Goal: Complete application form: Complete application form

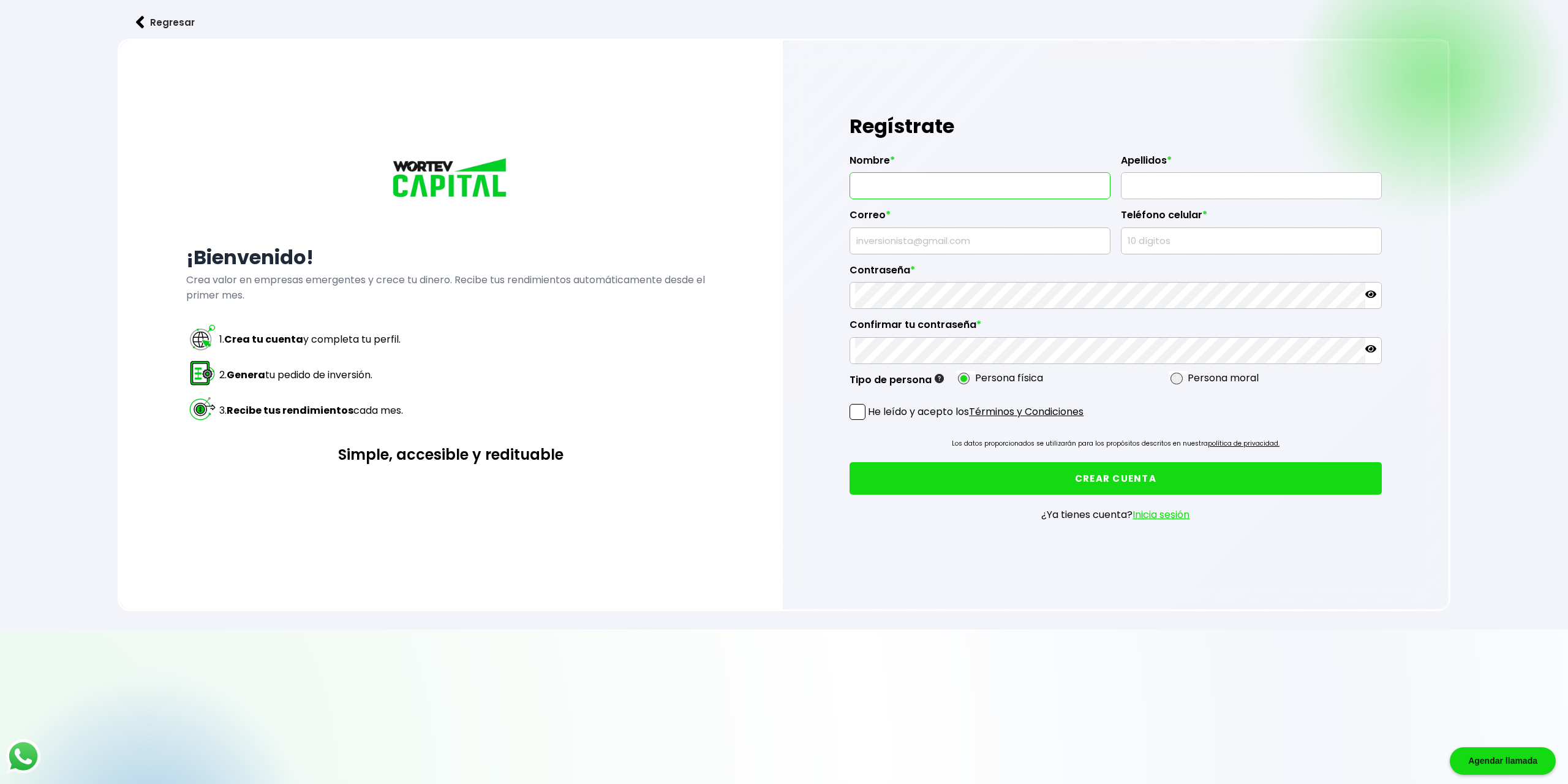
click at [895, 184] on input "text" at bounding box center [979, 186] width 249 height 26
type input "ALEJANDRA"
click at [1135, 186] on input "text" at bounding box center [1251, 186] width 249 height 26
type input "[PERSON_NAME]"
click at [907, 244] on input "text" at bounding box center [979, 241] width 249 height 26
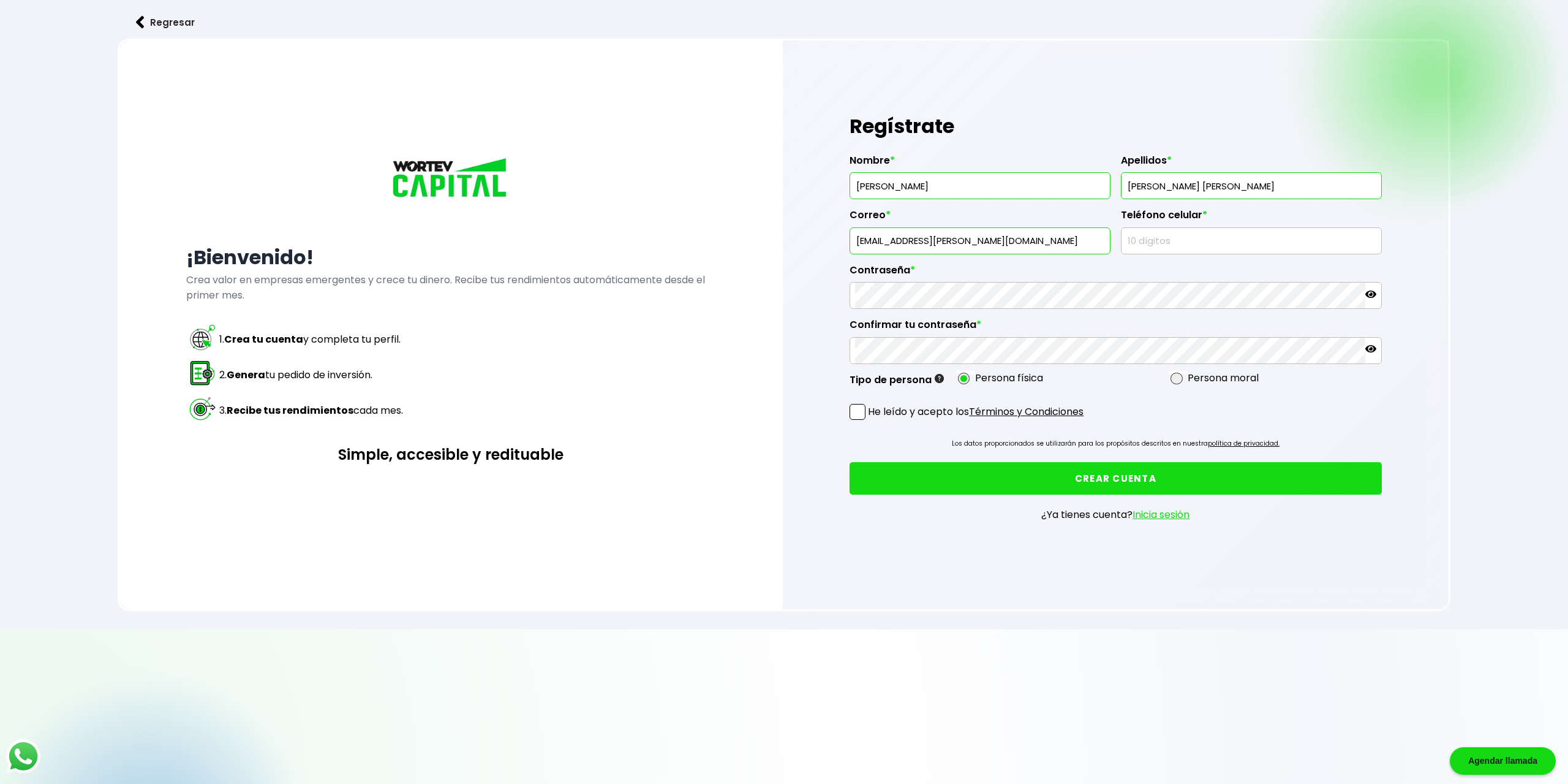
type input "[EMAIL_ADDRESS][DOMAIN_NAME]"
click at [1145, 245] on input "text" at bounding box center [1251, 241] width 249 height 26
type input "4421552704"
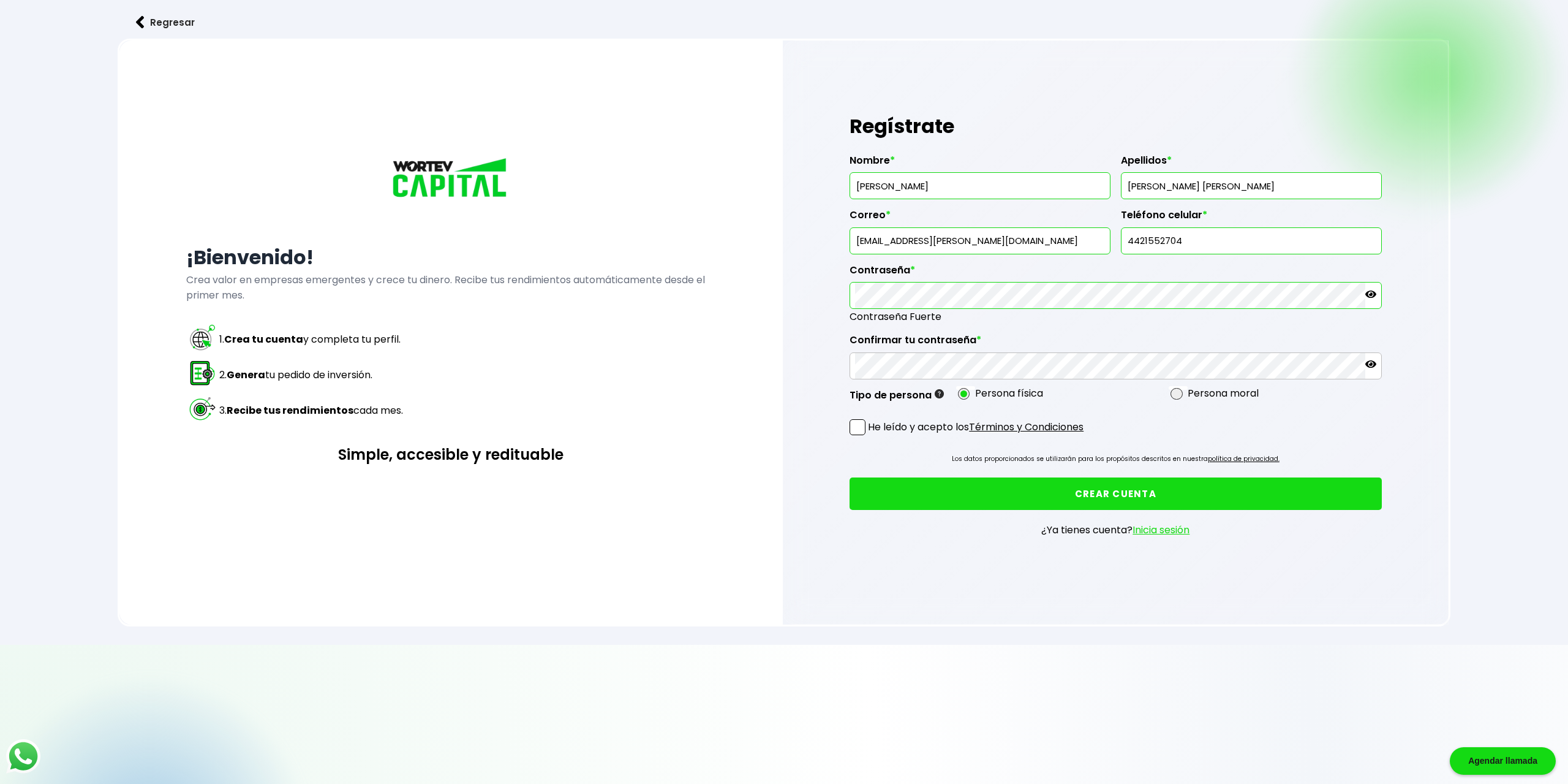
click at [1375, 293] on icon at bounding box center [1371, 294] width 11 height 7
click at [858, 426] on span at bounding box center [857, 427] width 16 height 16
click at [870, 436] on input "He leído y acepto los Términos y Condiciones" at bounding box center [870, 436] width 0 height 0
click at [1114, 488] on button "CREAR CUENTA" at bounding box center [1115, 494] width 532 height 32
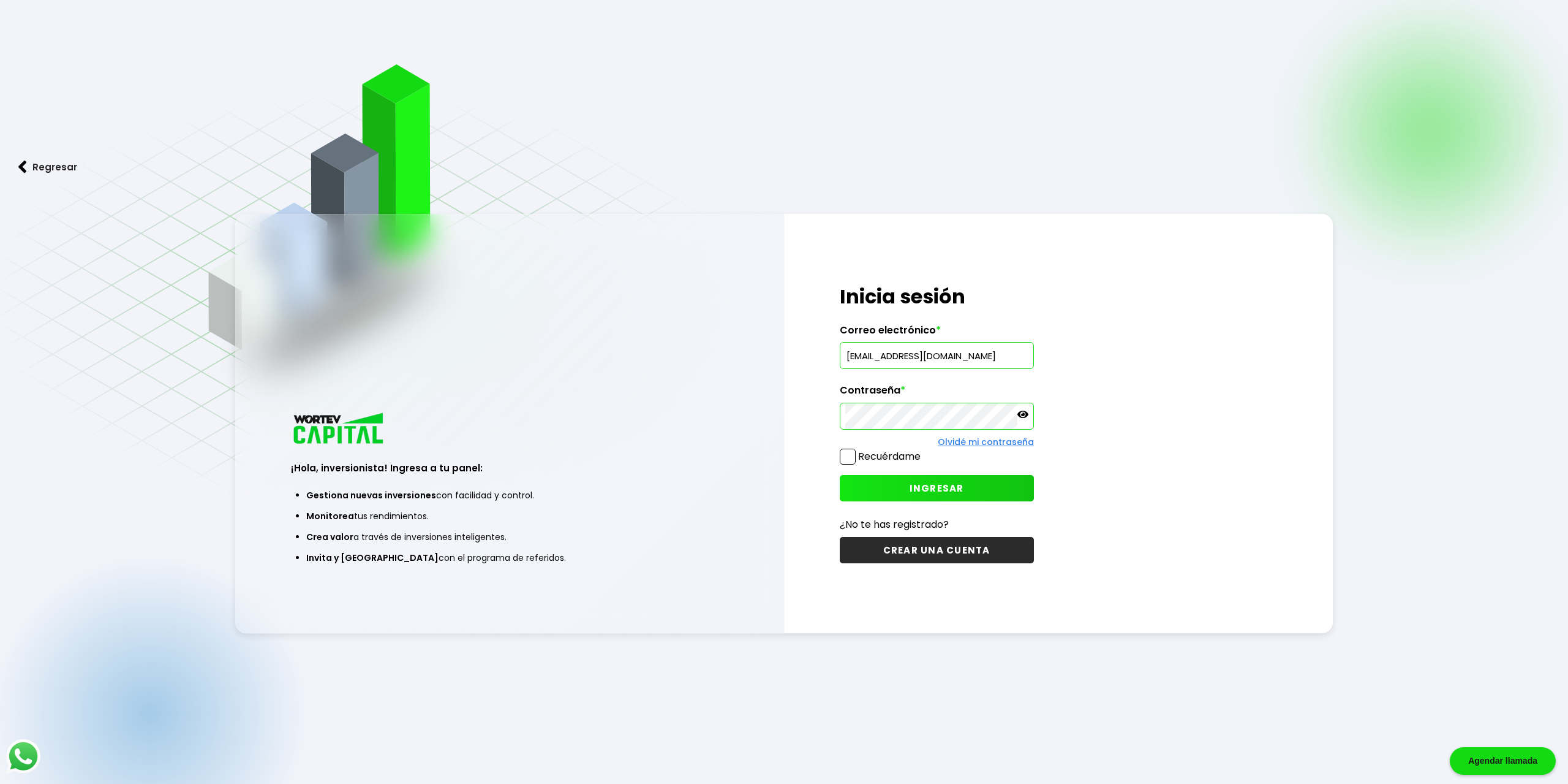
click at [849, 454] on span at bounding box center [848, 457] width 16 height 16
click at [923, 451] on input "Recuérdame" at bounding box center [923, 451] width 0 height 0
click at [925, 485] on span "INGRESAR" at bounding box center [936, 488] width 54 height 13
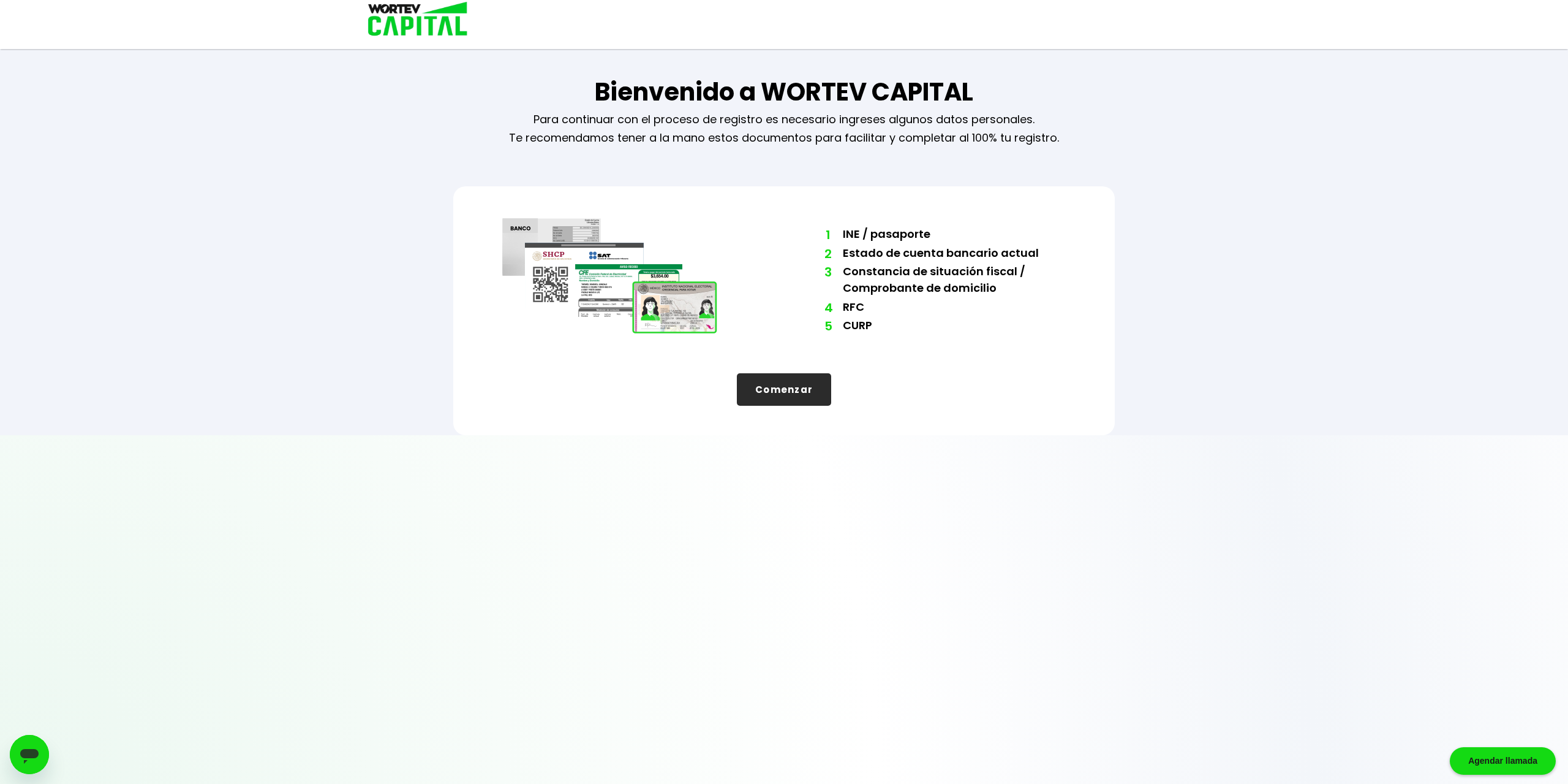
click at [790, 382] on button "Comenzar" at bounding box center [784, 389] width 94 height 32
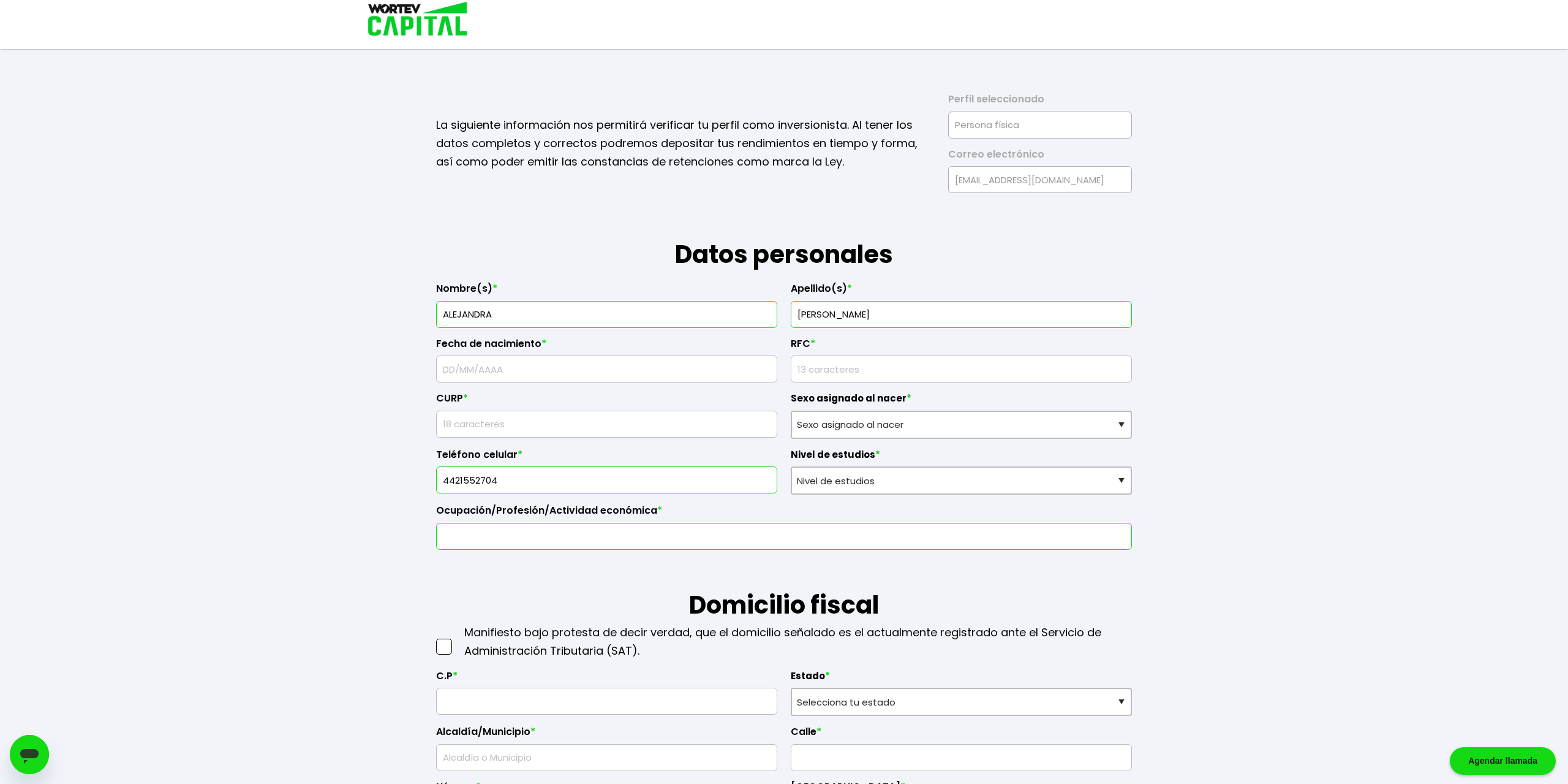
click at [501, 531] on input "text" at bounding box center [784, 536] width 685 height 26
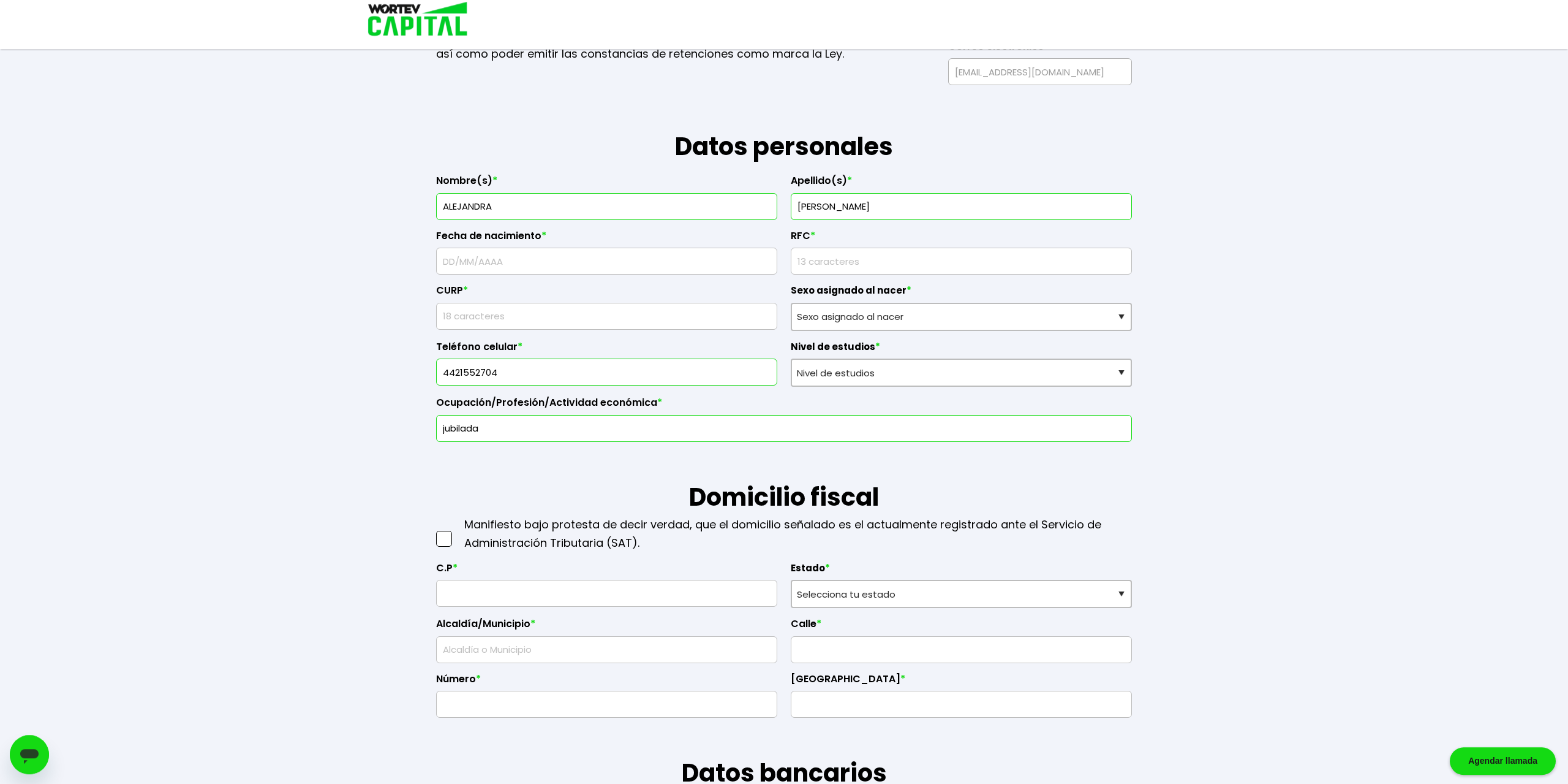
scroll to position [128, 0]
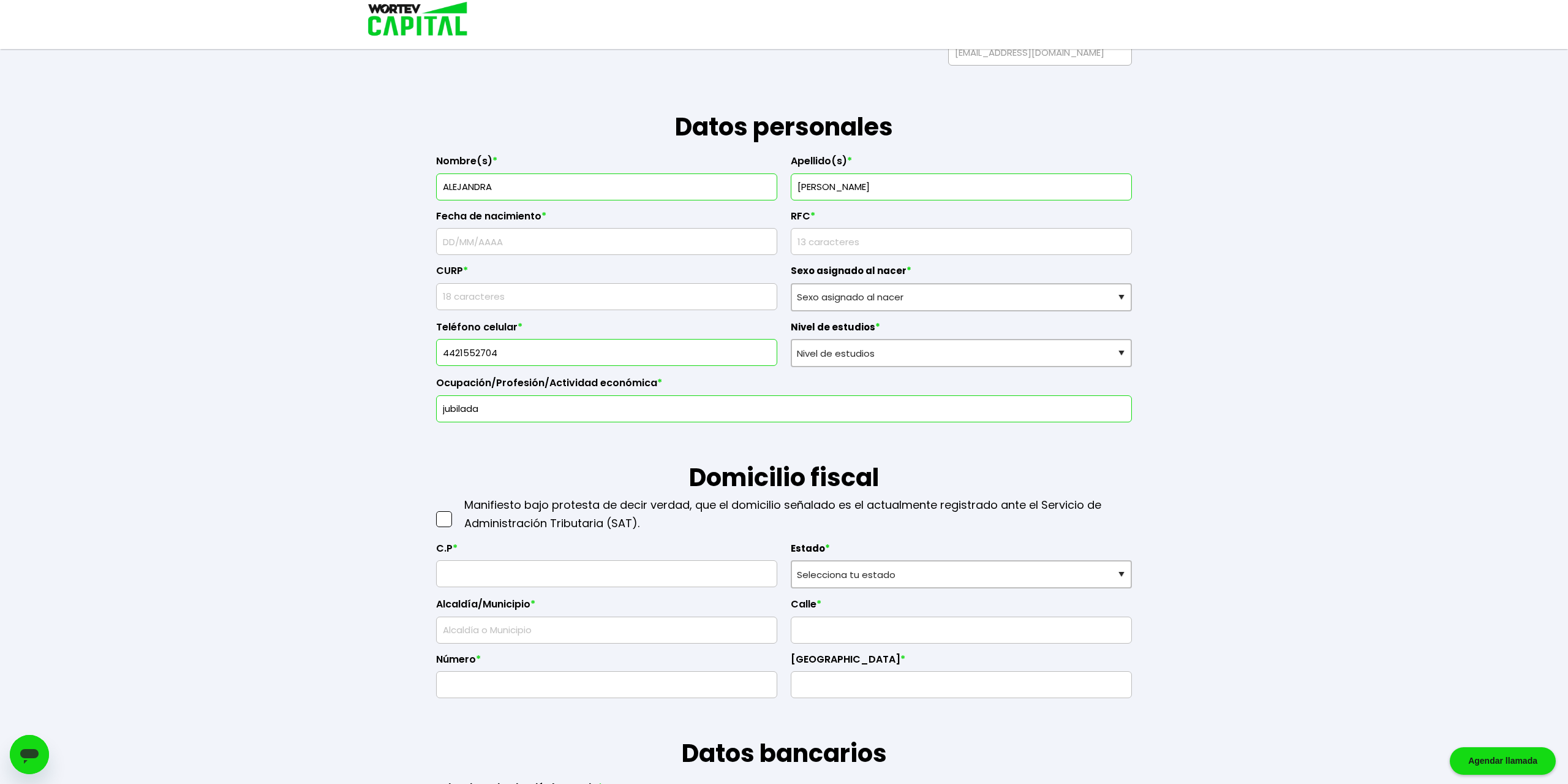
type input "jubilada"
click at [443, 515] on span at bounding box center [444, 519] width 16 height 16
click at [457, 513] on input "checkbox" at bounding box center [457, 513] width 0 height 0
click at [485, 578] on input "text" at bounding box center [607, 574] width 330 height 26
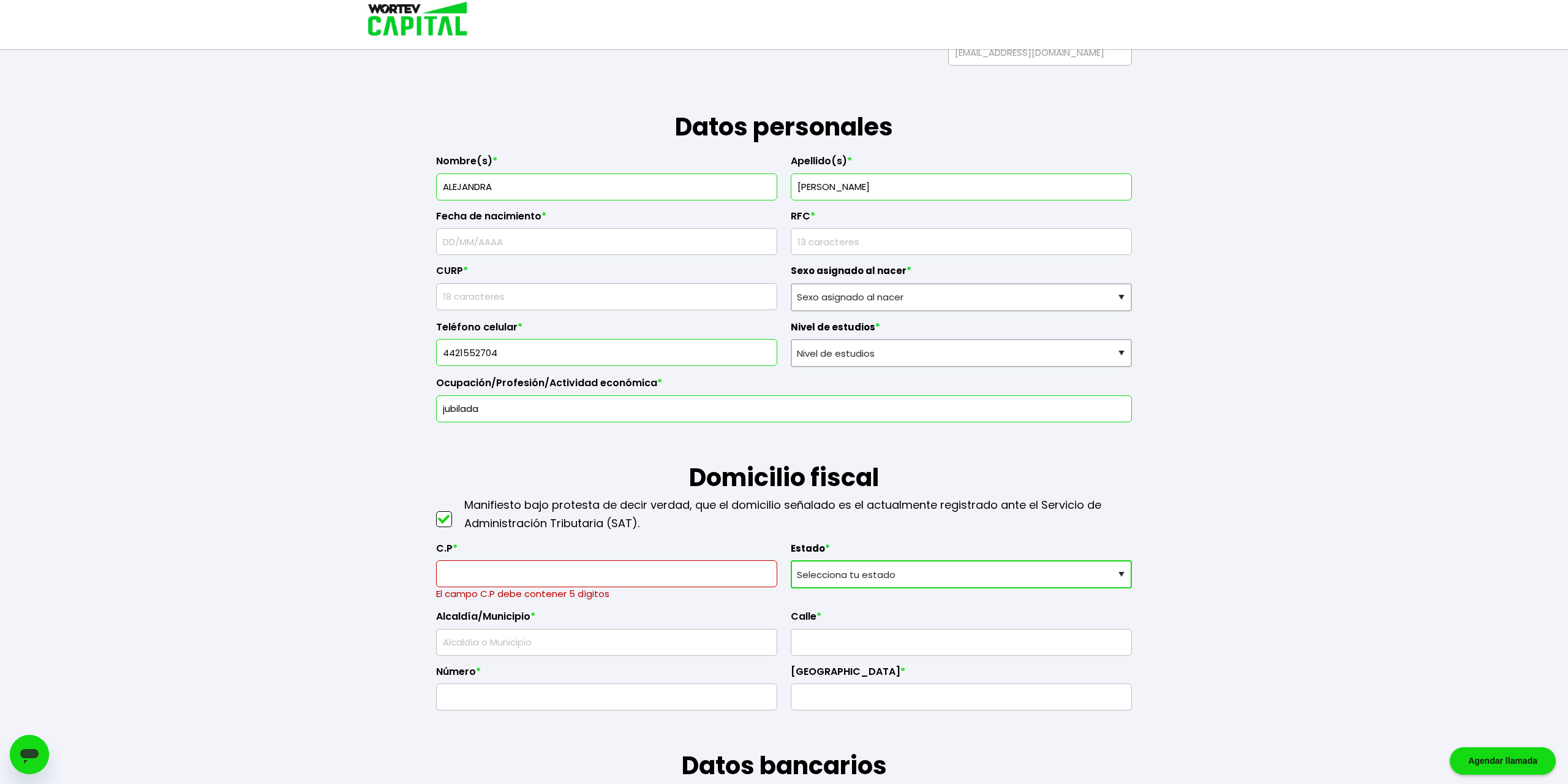
select select "QT"
click option "Querétaro" at bounding box center [0, 0] width 0 height 0
click at [495, 567] on input "text" at bounding box center [607, 574] width 330 height 26
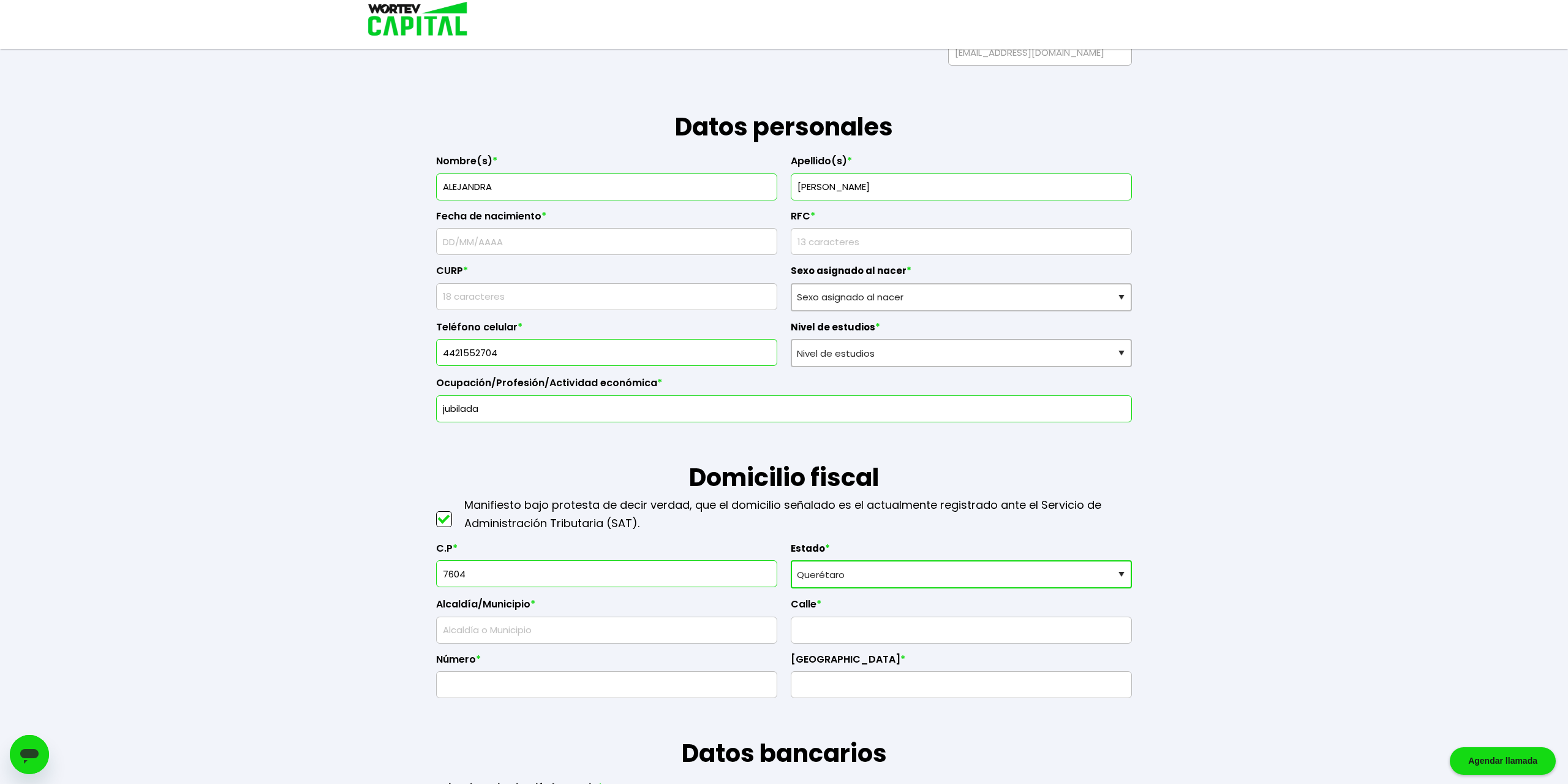
type input "76040"
type input "Querétaro"
type input "Alameda"
click at [810, 633] on input "text" at bounding box center [961, 630] width 330 height 26
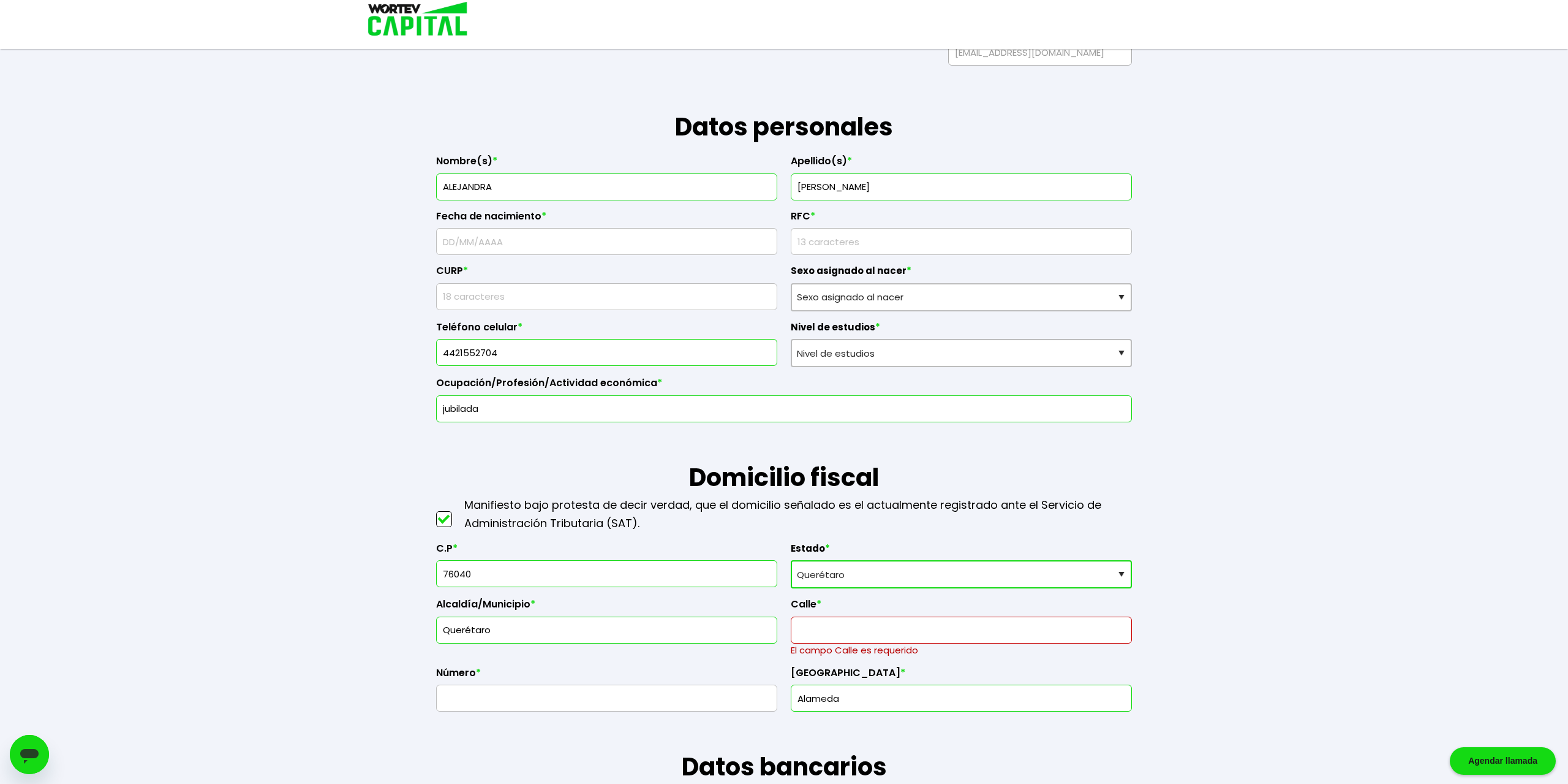
drag, startPoint x: 487, startPoint y: 568, endPoint x: 391, endPoint y: 568, distance: 96.0
click at [442, 568] on input "76040" at bounding box center [607, 574] width 330 height 26
type input "76235"
type input "Santa María de los Reyes"
type input "76235"
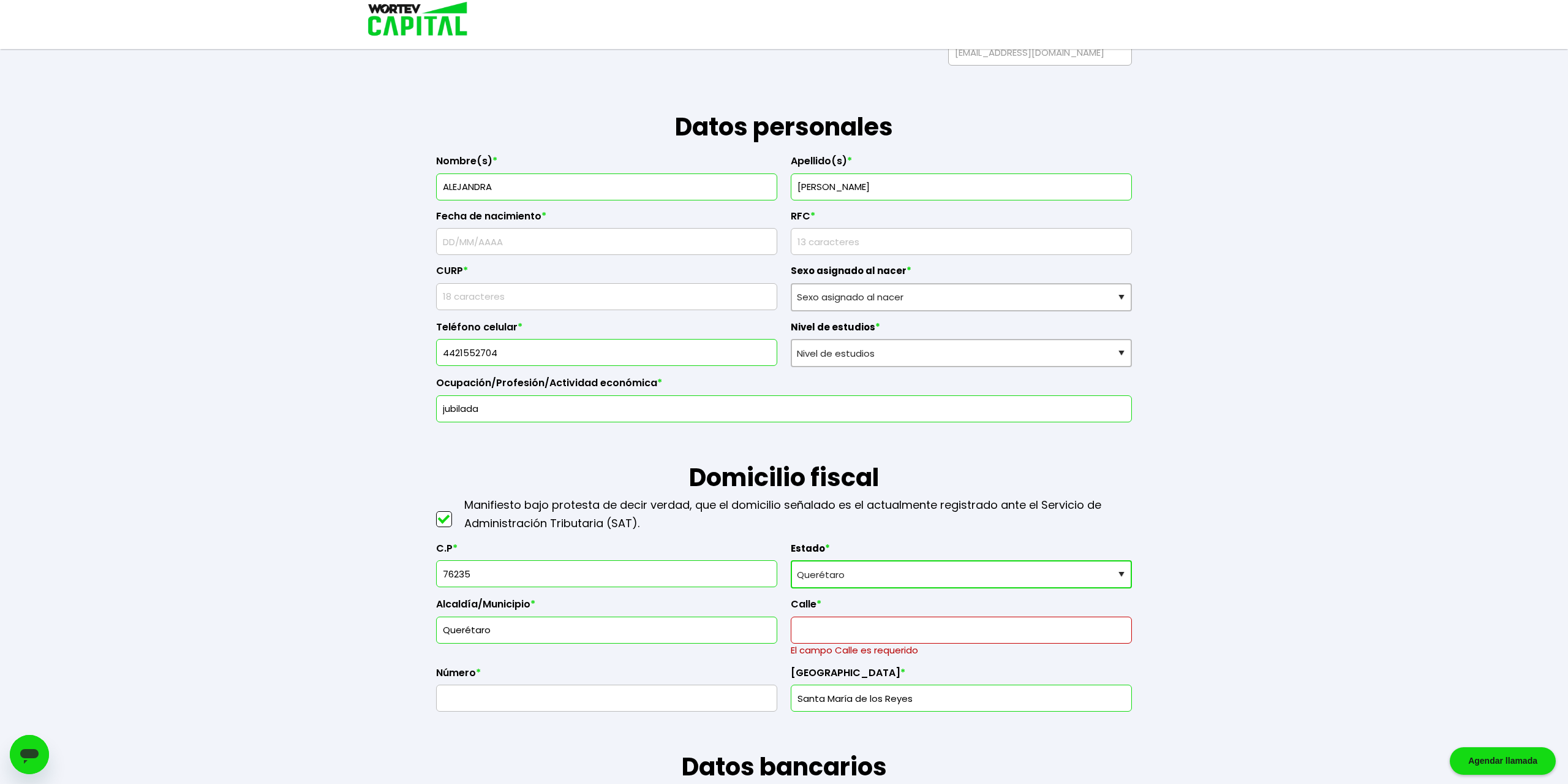
click at [572, 635] on input "Querétaro" at bounding box center [607, 630] width 330 height 26
click at [818, 628] on input "text" at bounding box center [961, 630] width 330 height 26
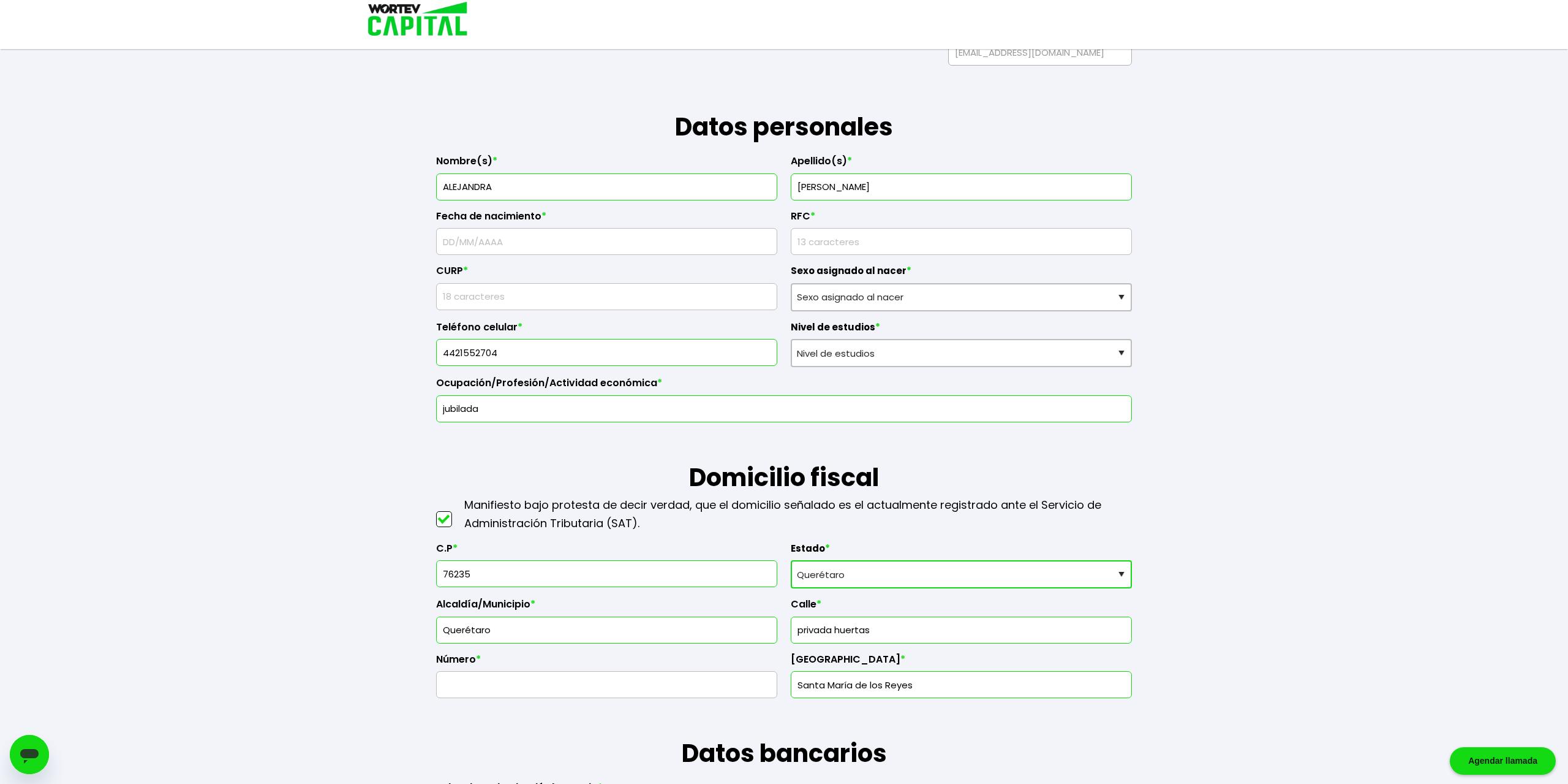
type input "privada huertas"
click at [550, 679] on input "text" at bounding box center [607, 685] width 330 height 26
type input "6"
type input "5"
click at [935, 684] on input "Santa María de los Reyes" at bounding box center [961, 685] width 330 height 26
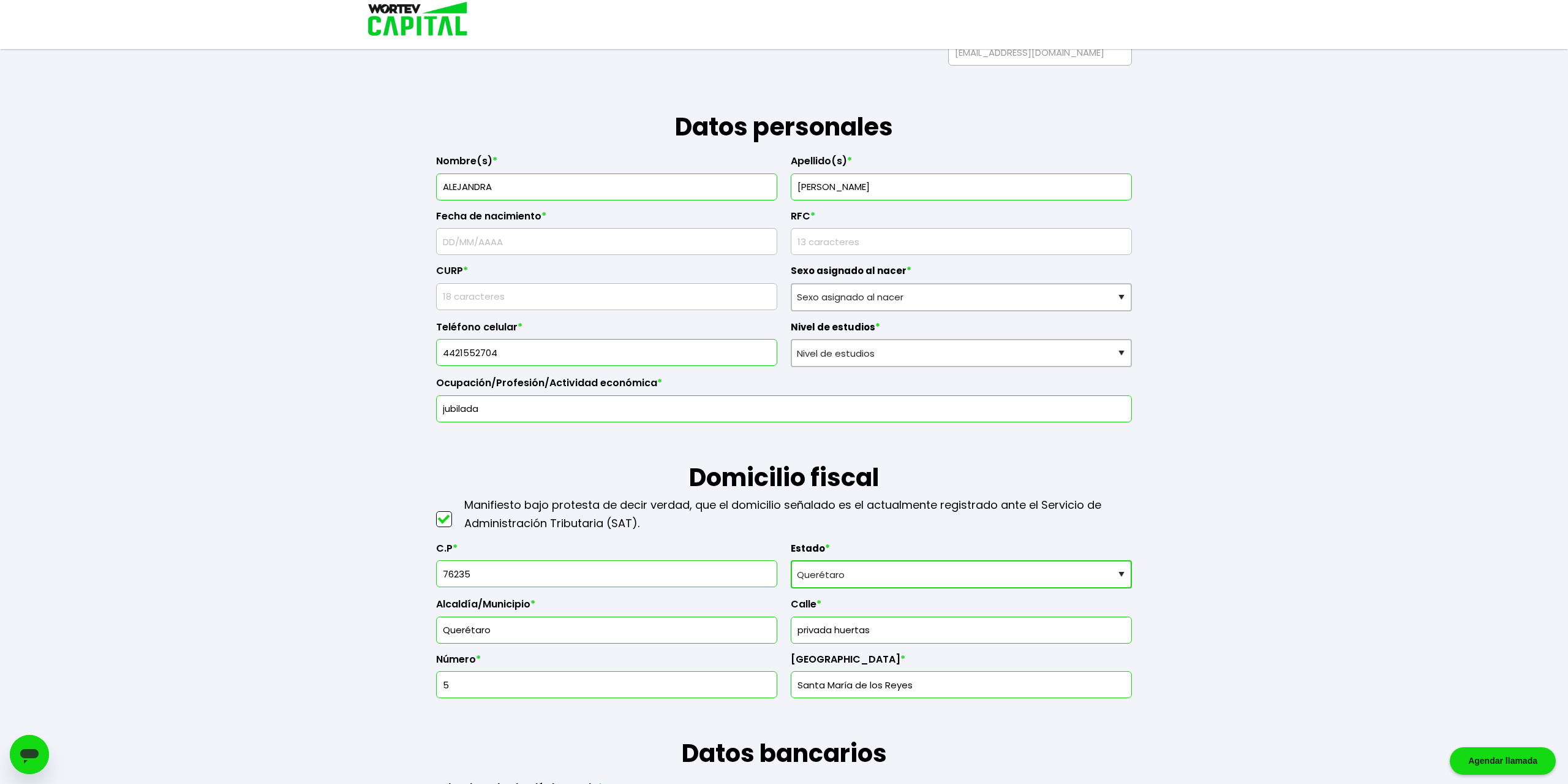
drag, startPoint x: 935, startPoint y: 684, endPoint x: 745, endPoint y: 691, distance: 190.1
click at [797, 691] on input "Santa María de los Reyes" at bounding box center [961, 685] width 330 height 26
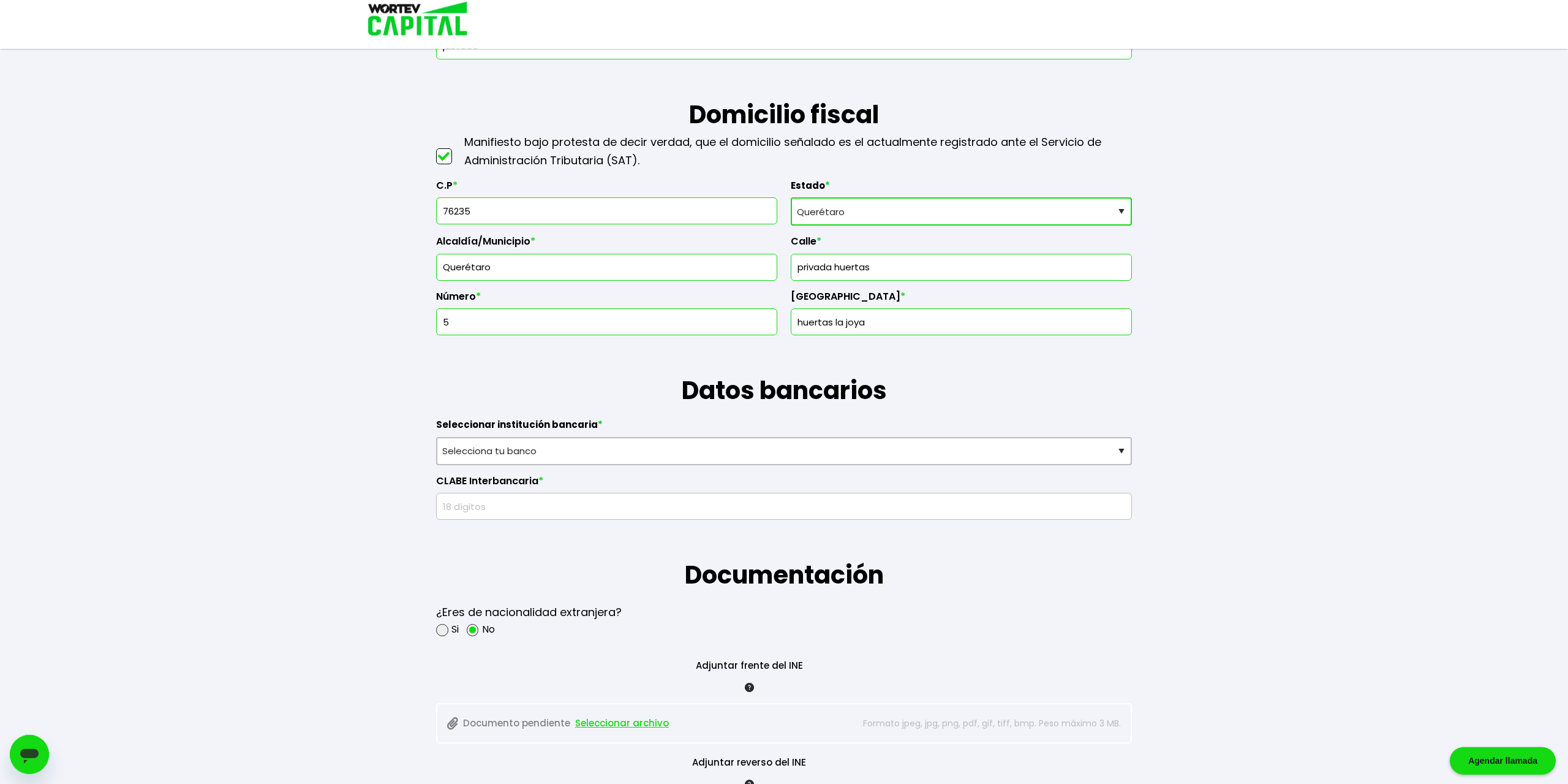
scroll to position [510, 0]
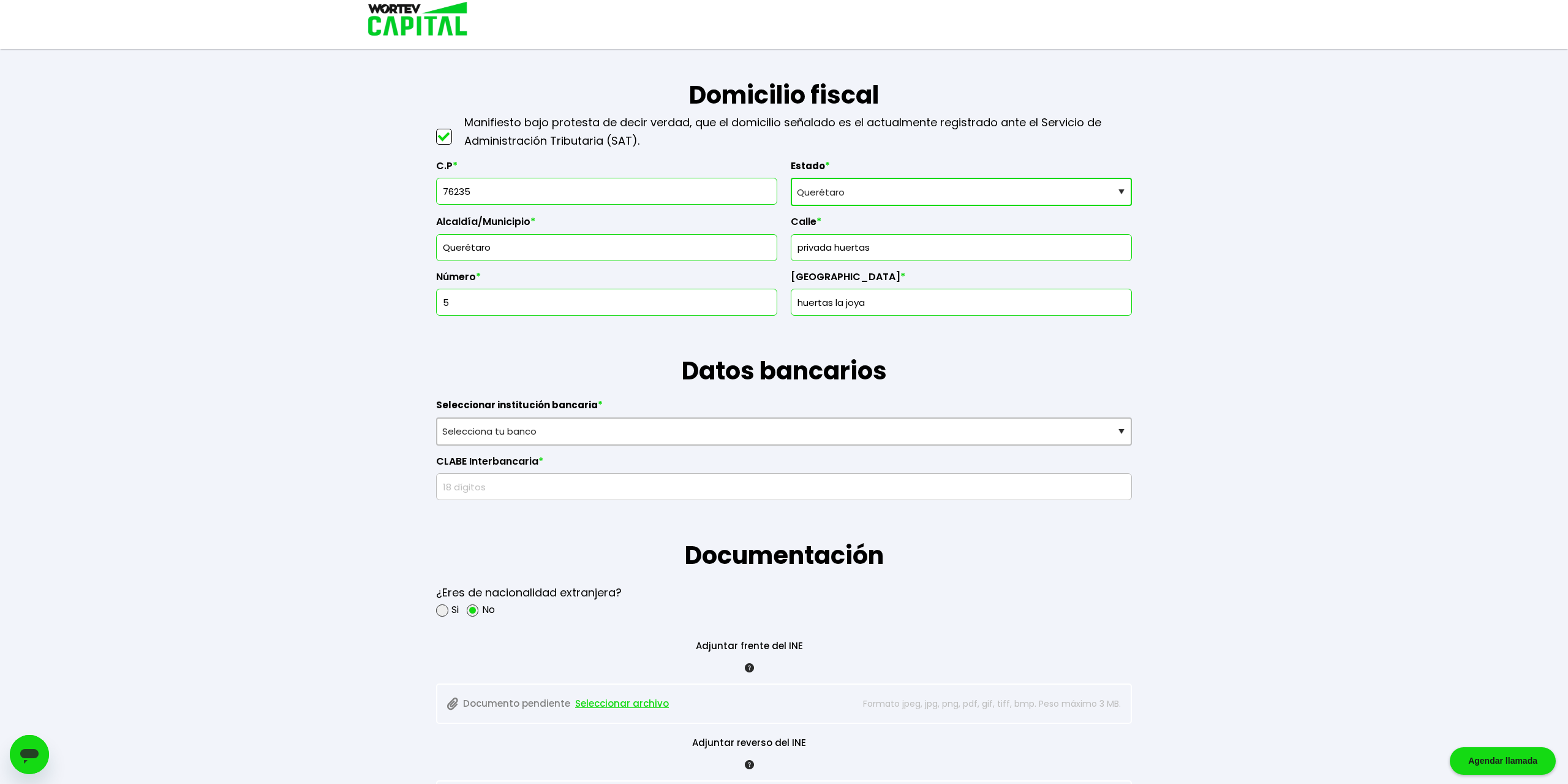
type input "huertas la joya"
click at [436, 418] on select "Selecciona tu banco ABC Capital Actinver Afirme Albo ASP Banamex Banbajio Banco…" at bounding box center [784, 431] width 696 height 28
select select "Banorte"
click option "Banorte" at bounding box center [0, 0] width 0 height 0
click at [477, 483] on input "text" at bounding box center [784, 487] width 685 height 26
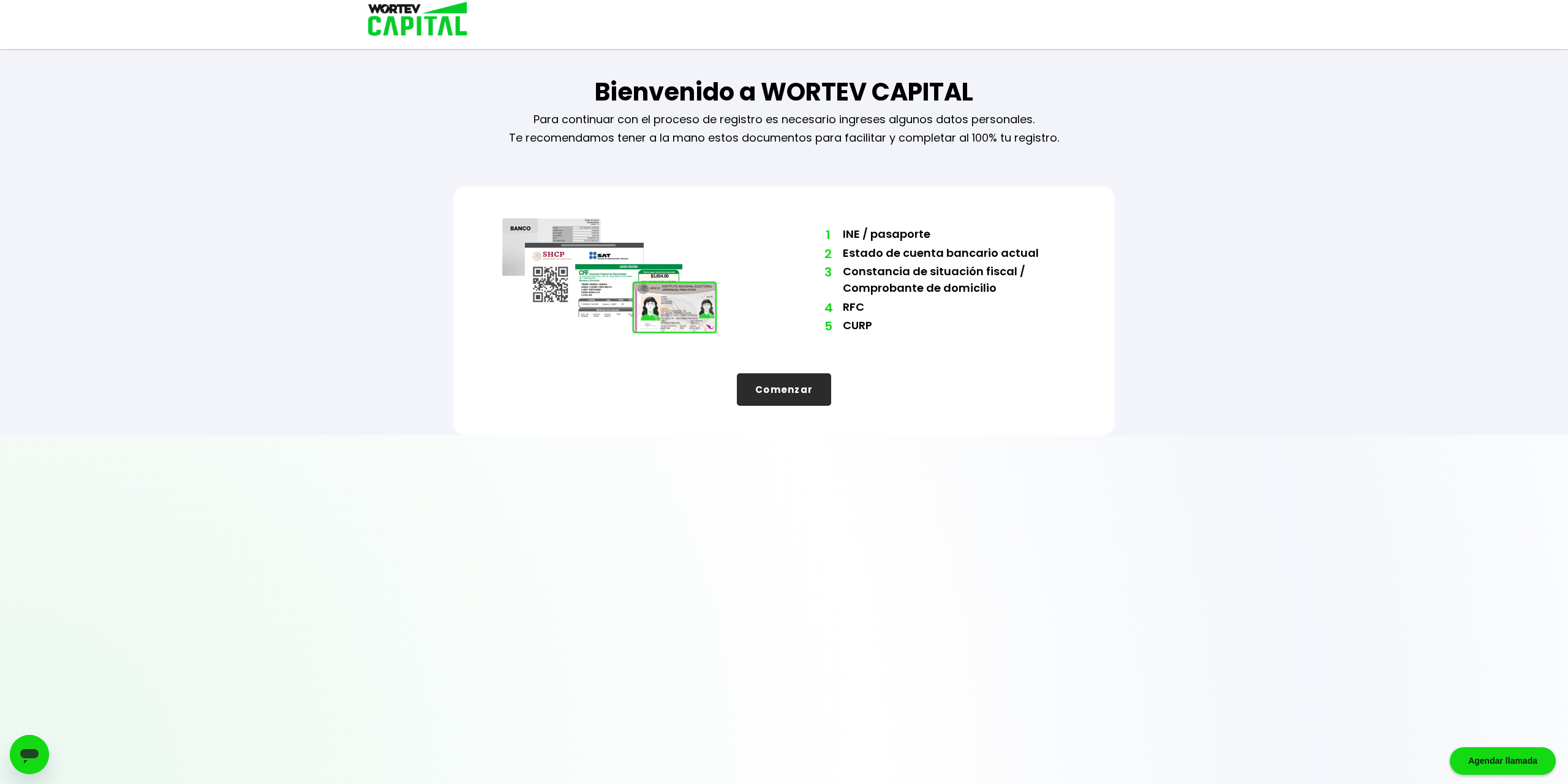
click at [812, 388] on button "Comenzar" at bounding box center [784, 389] width 94 height 32
select select "QT"
select select "Banorte"
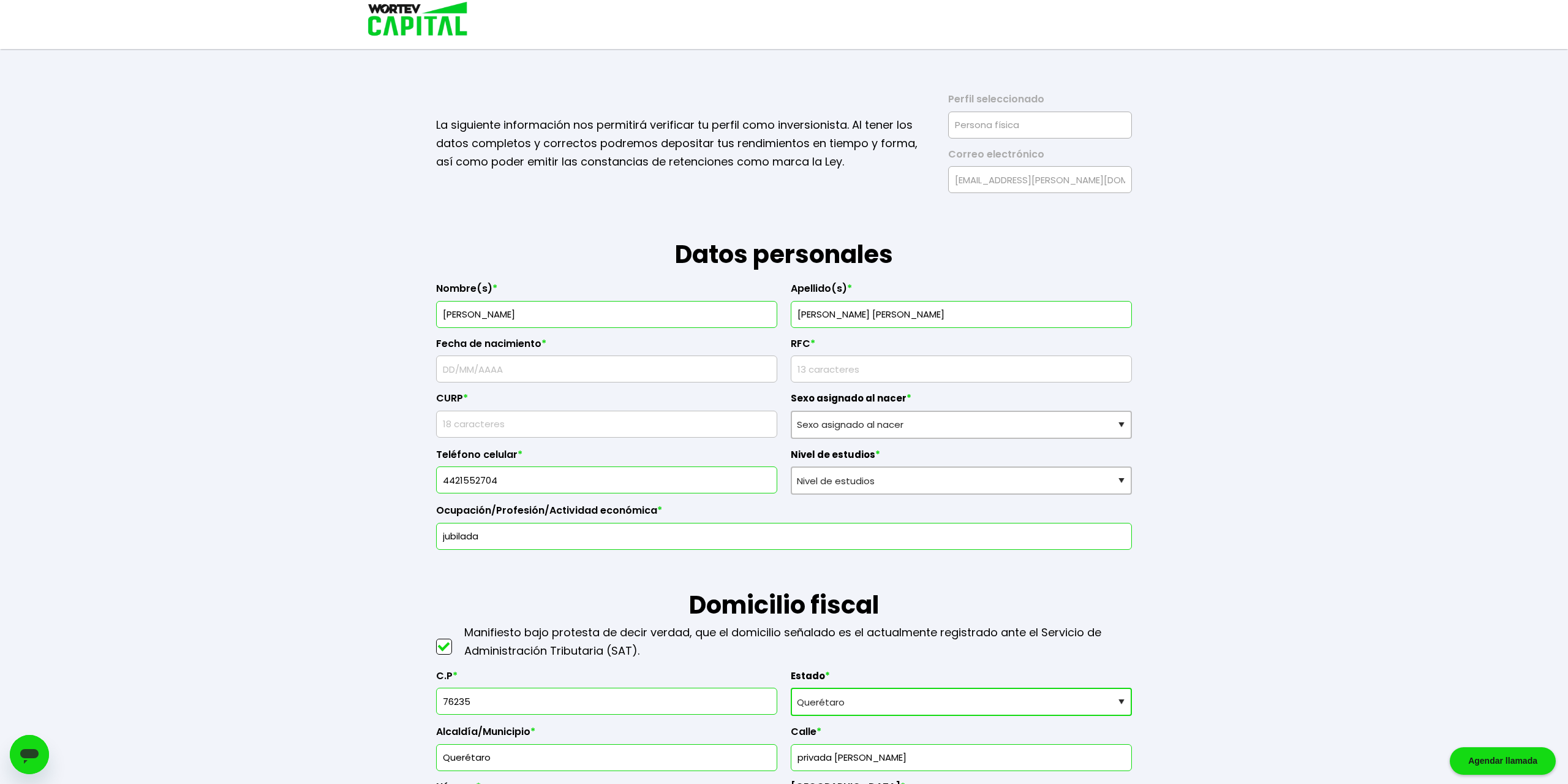
click at [527, 365] on input "text" at bounding box center [607, 369] width 330 height 26
type input "04/03/1957"
click at [840, 367] on input "rfc" at bounding box center [961, 369] width 330 height 26
click at [797, 365] on input "rfc" at bounding box center [961, 369] width 330 height 26
click at [827, 366] on input "rfc" at bounding box center [961, 369] width 330 height 26
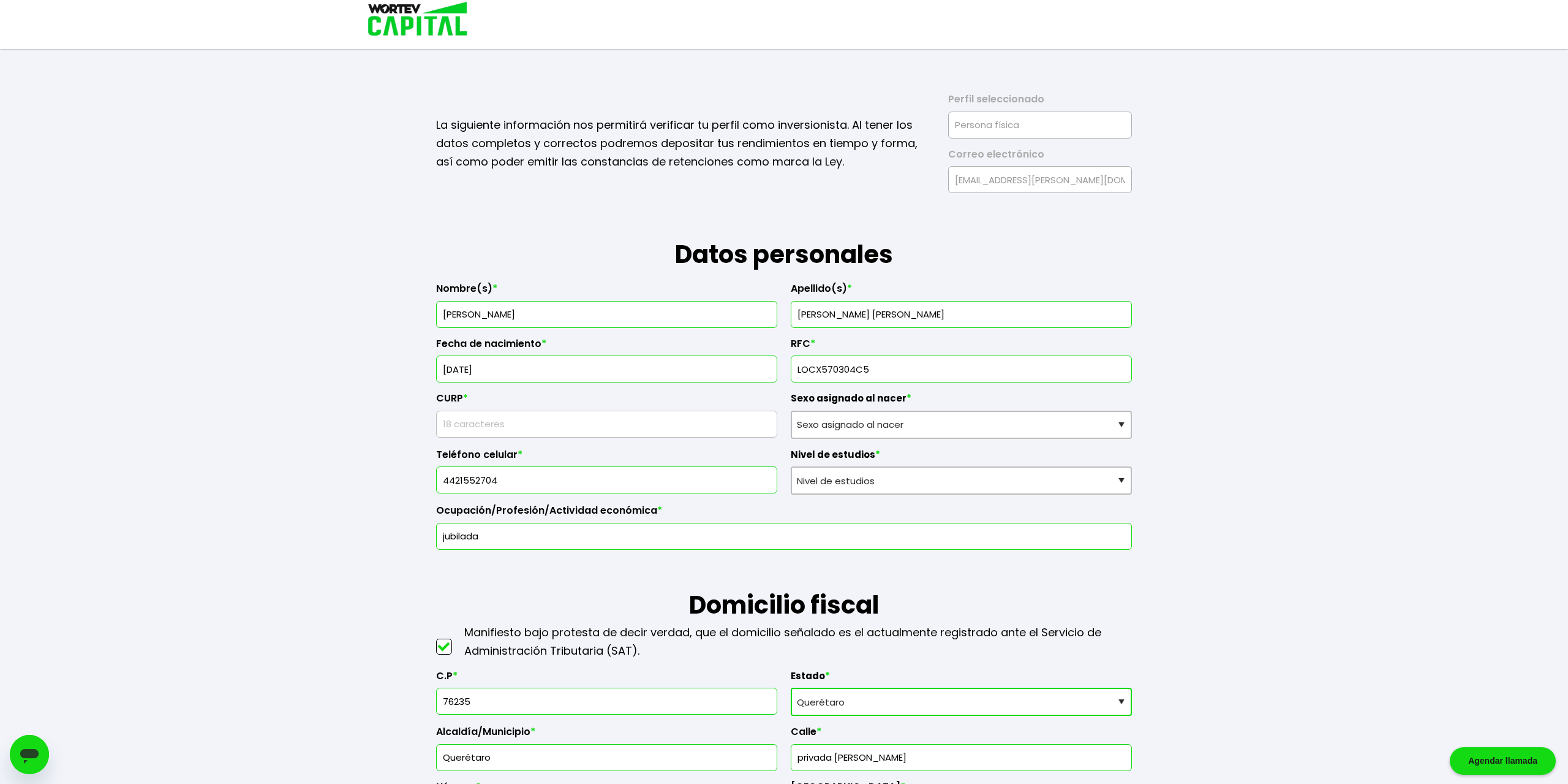
click at [875, 370] on input "rfc" at bounding box center [961, 369] width 330 height 26
type input "LOCX570304C56"
click at [514, 423] on input "text" at bounding box center [607, 424] width 330 height 26
click at [499, 425] on input "text" at bounding box center [607, 424] width 330 height 26
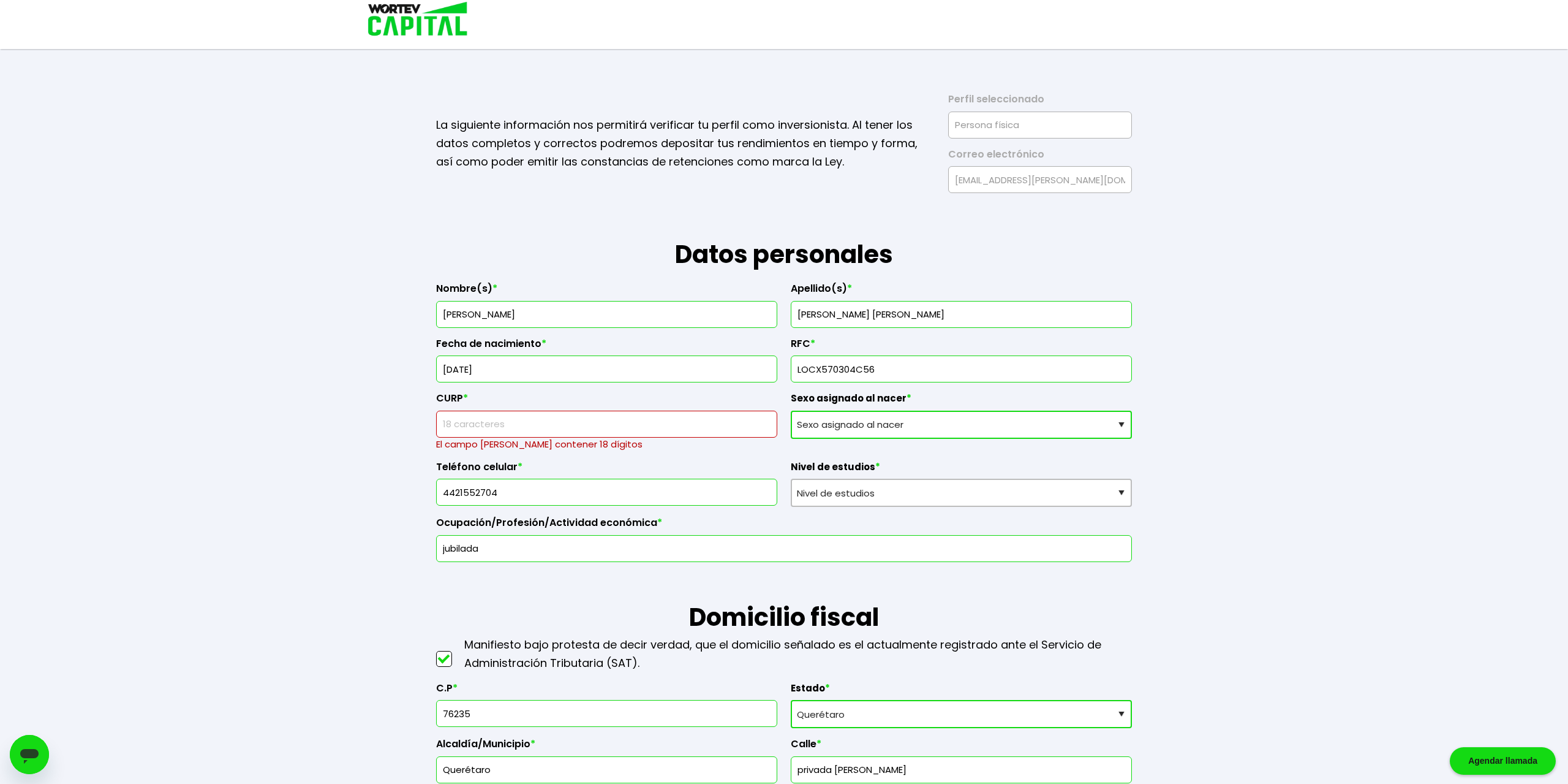
click at [791, 410] on select "Sexo asignado al nacer Hombre Mujer Prefiero no contestar" at bounding box center [961, 424] width 341 height 28
select select "Mujer"
click option "Mujer" at bounding box center [0, 0] width 0 height 0
click at [477, 416] on input "text" at bounding box center [607, 424] width 330 height 26
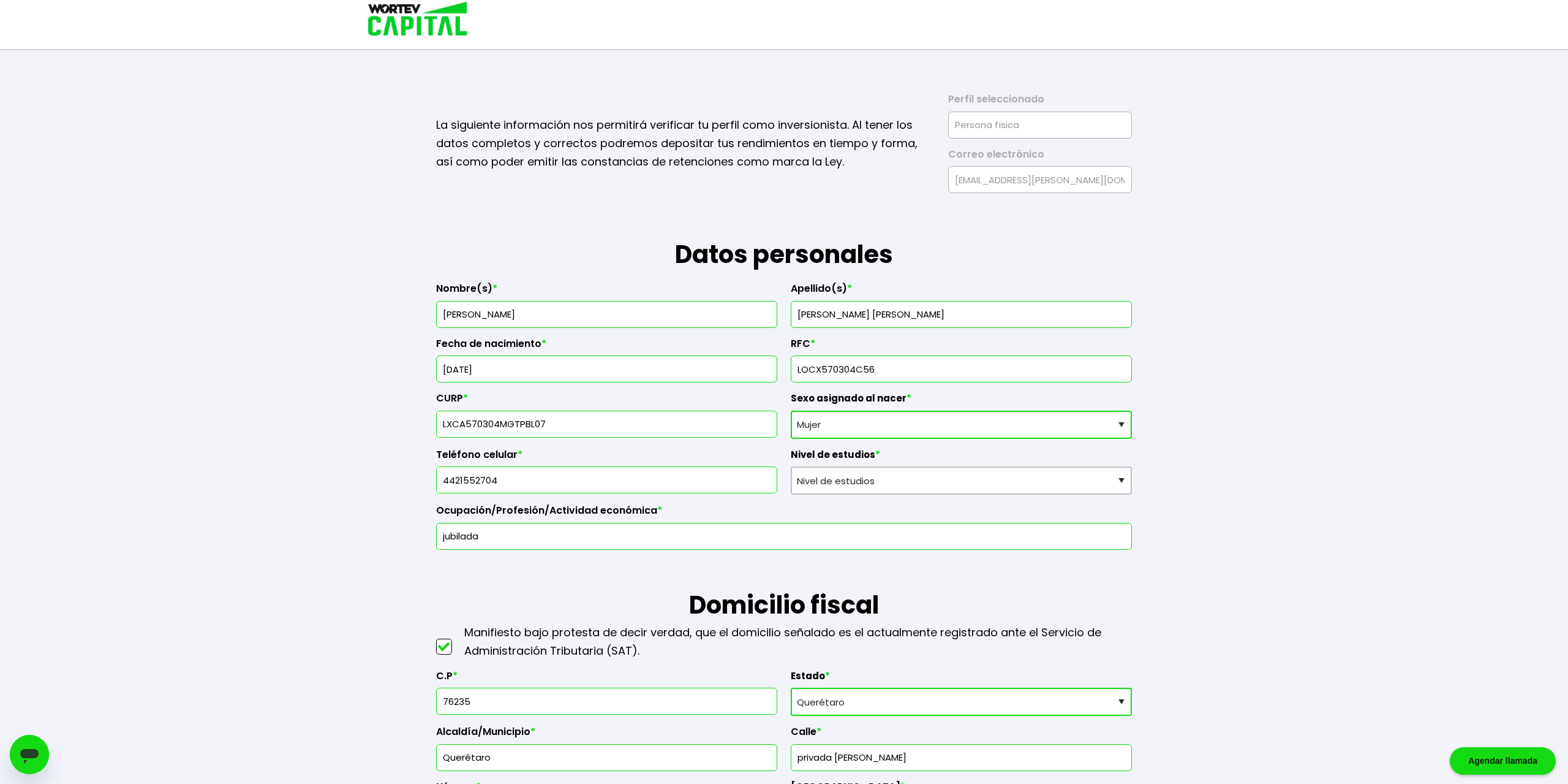
type input "LXCA570304MGTPBL07"
click at [791, 466] on select "Nivel de estudios Primaria Secundaria Bachillerato Licenciatura Posgrado" at bounding box center [961, 480] width 341 height 28
select select "Licenciatura"
click option "Licenciatura" at bounding box center [0, 0] width 0 height 0
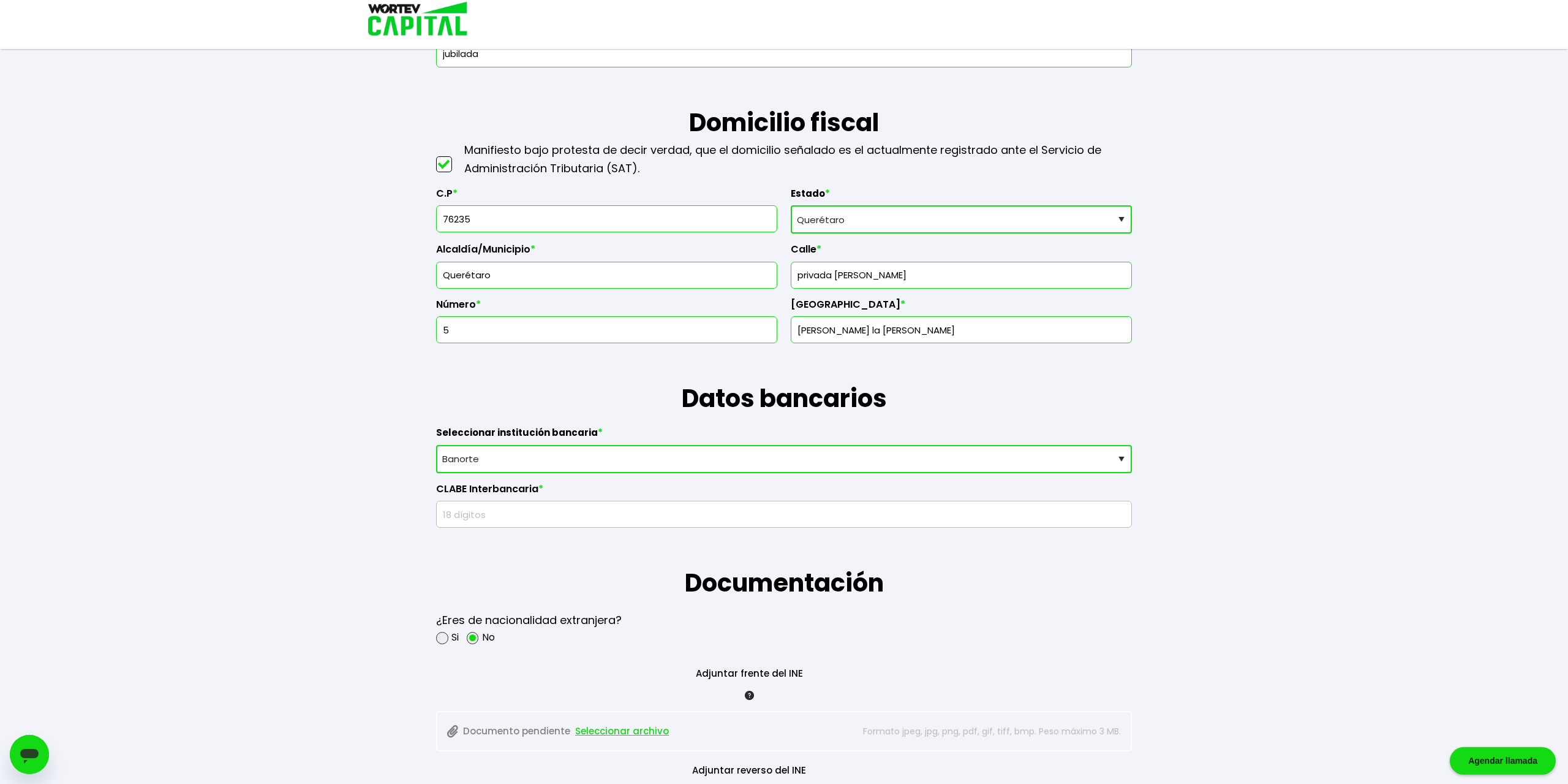
scroll to position [510, 0]
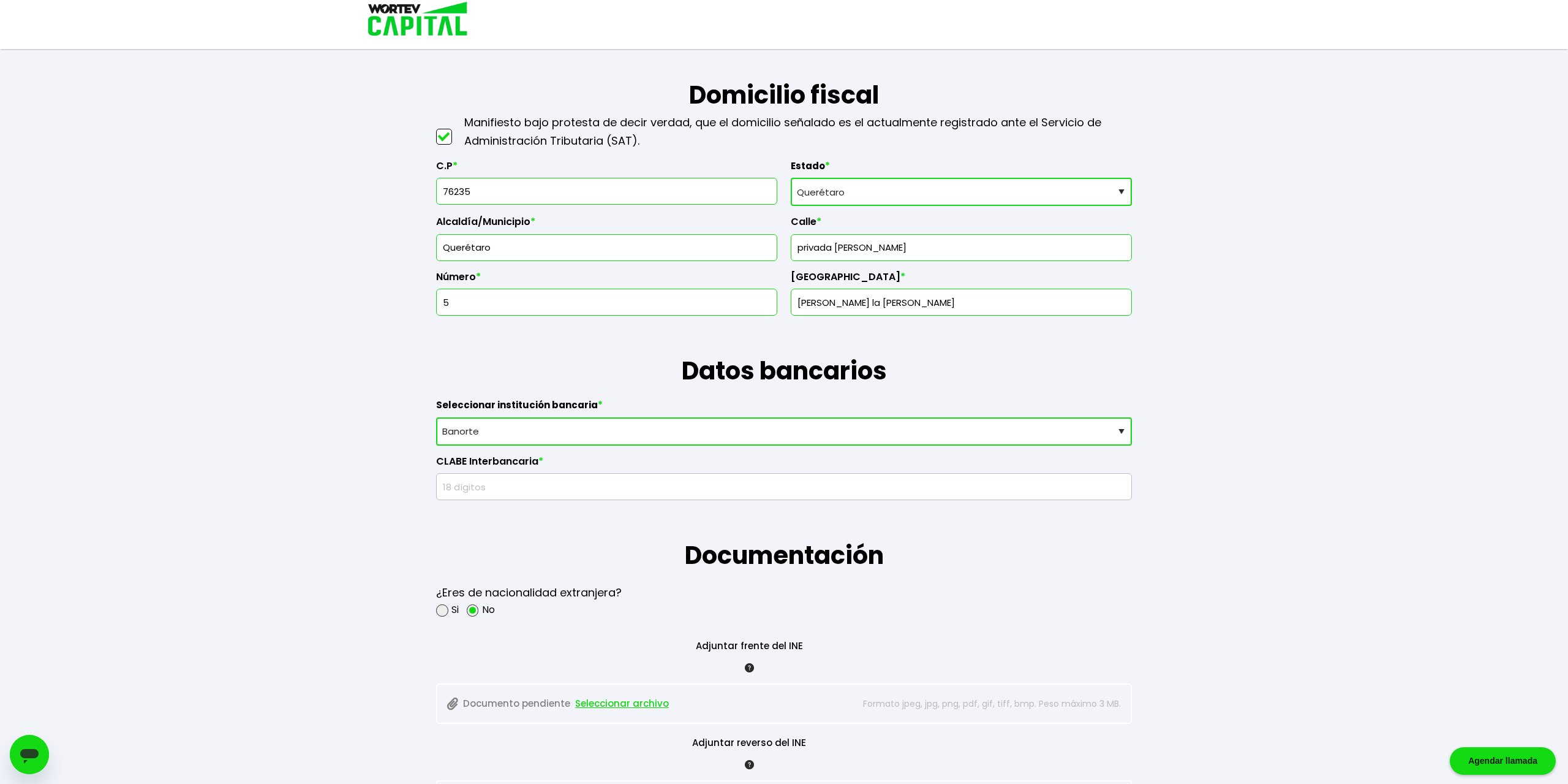
click at [482, 486] on input "text" at bounding box center [784, 487] width 685 height 26
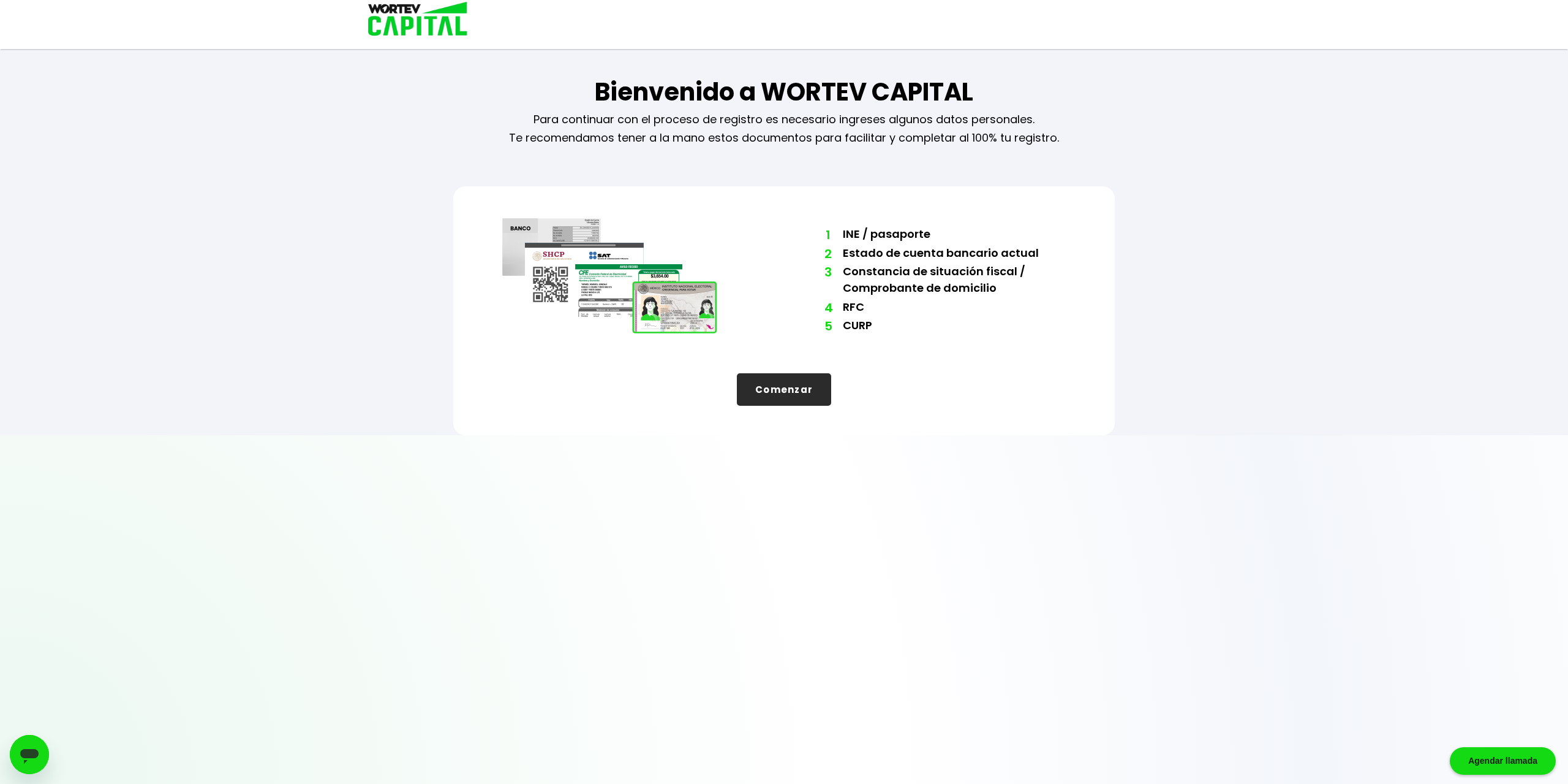
click at [784, 389] on button "Comenzar" at bounding box center [784, 389] width 94 height 32
select select "Mujer"
select select "QT"
select select "Banorte"
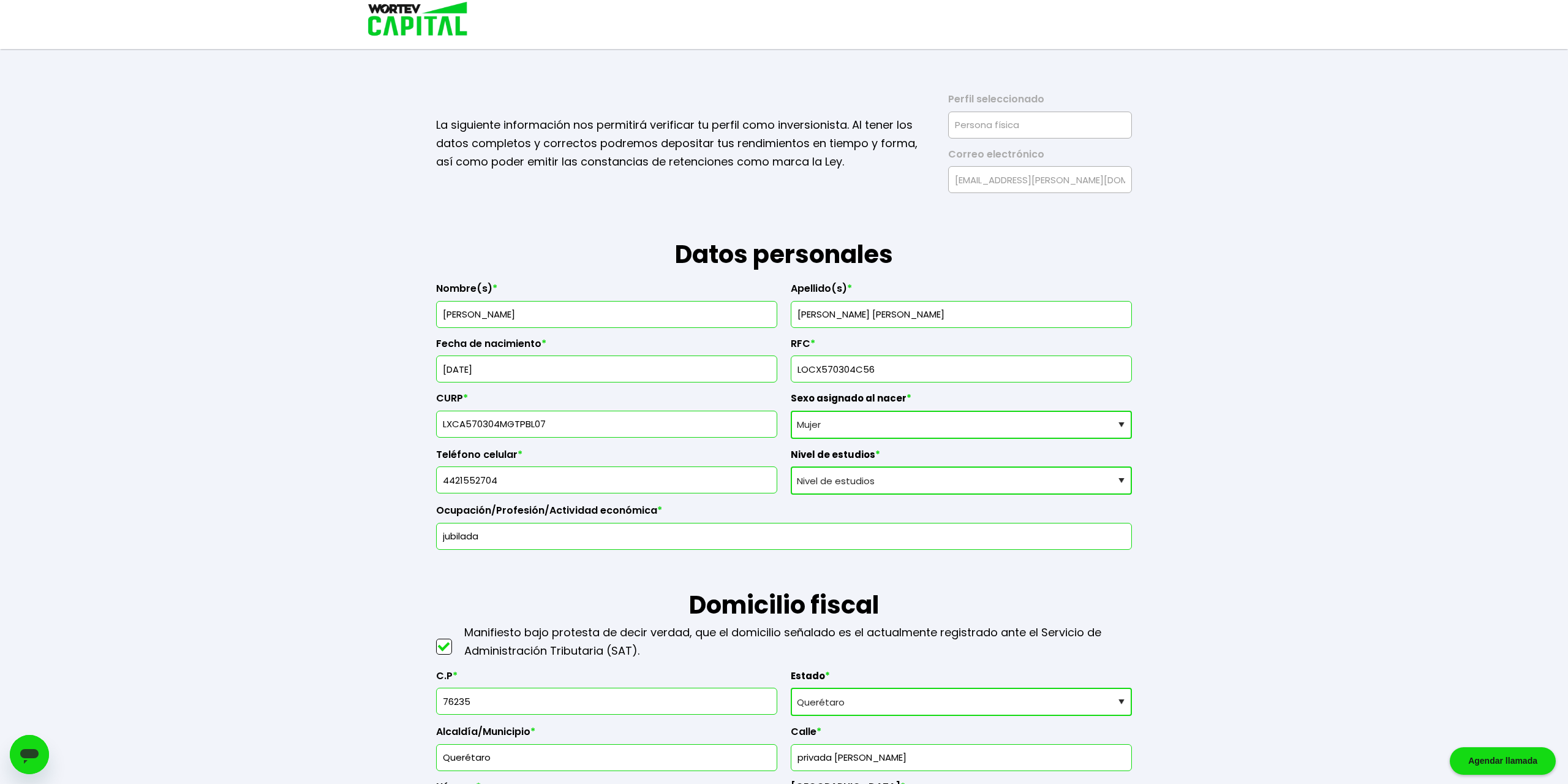
click at [791, 466] on select "Nivel de estudios Primaria Secundaria Bachillerato Licenciatura Posgrado" at bounding box center [961, 480] width 341 height 28
select select "Licenciatura"
click option "Licenciatura" at bounding box center [0, 0] width 0 height 0
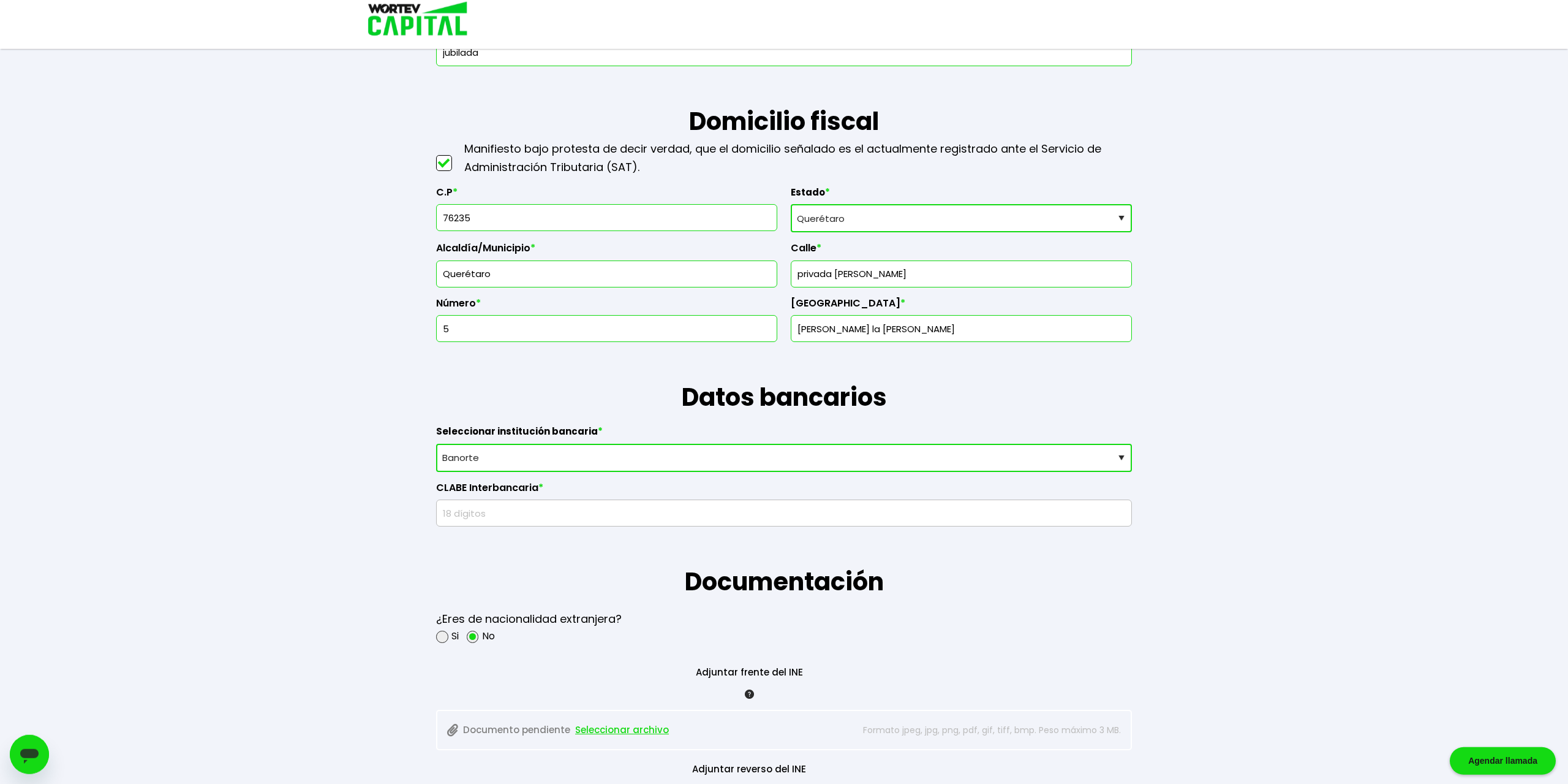
scroll to position [574, 0]
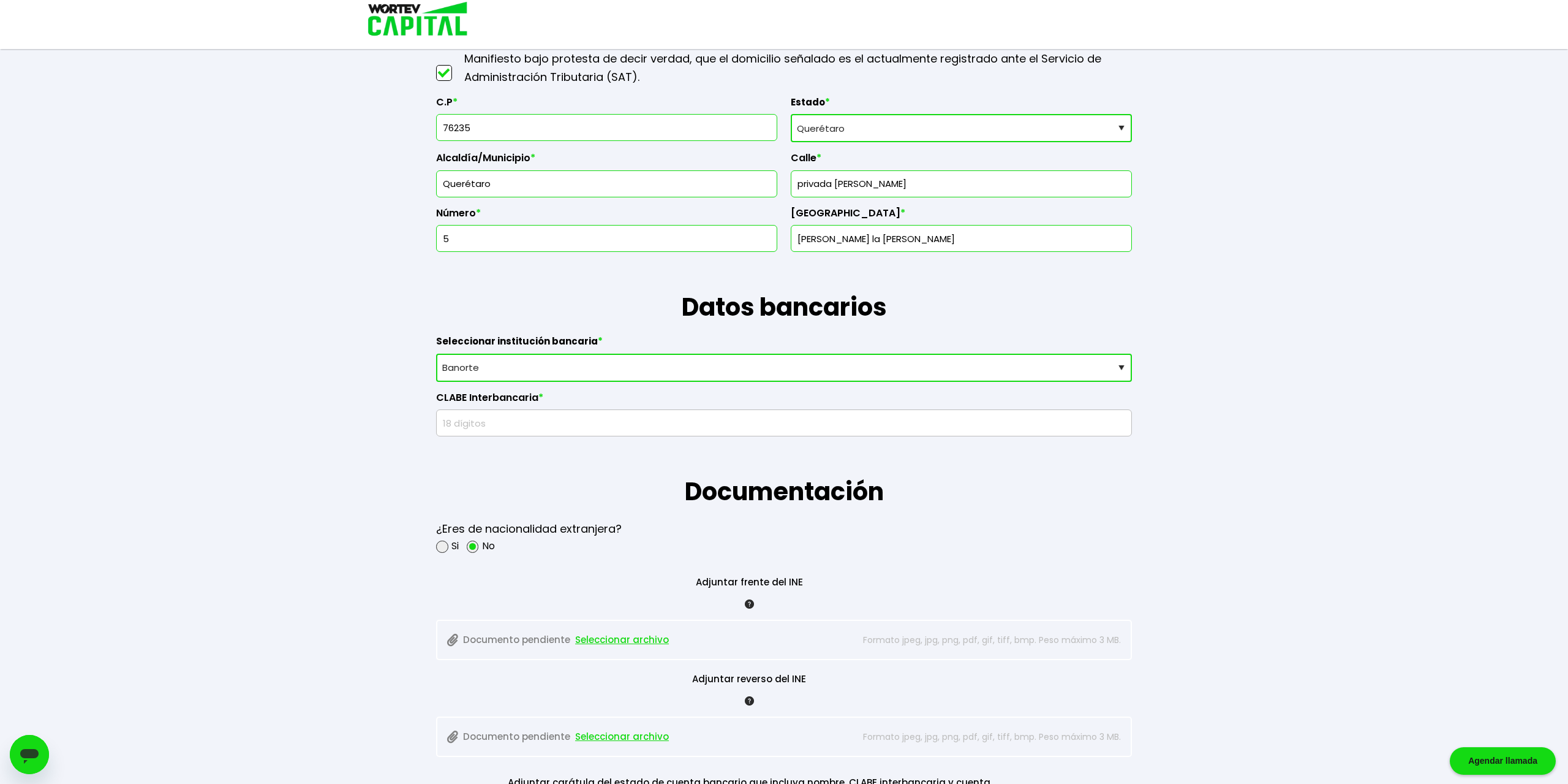
click at [499, 421] on input "text" at bounding box center [784, 423] width 685 height 26
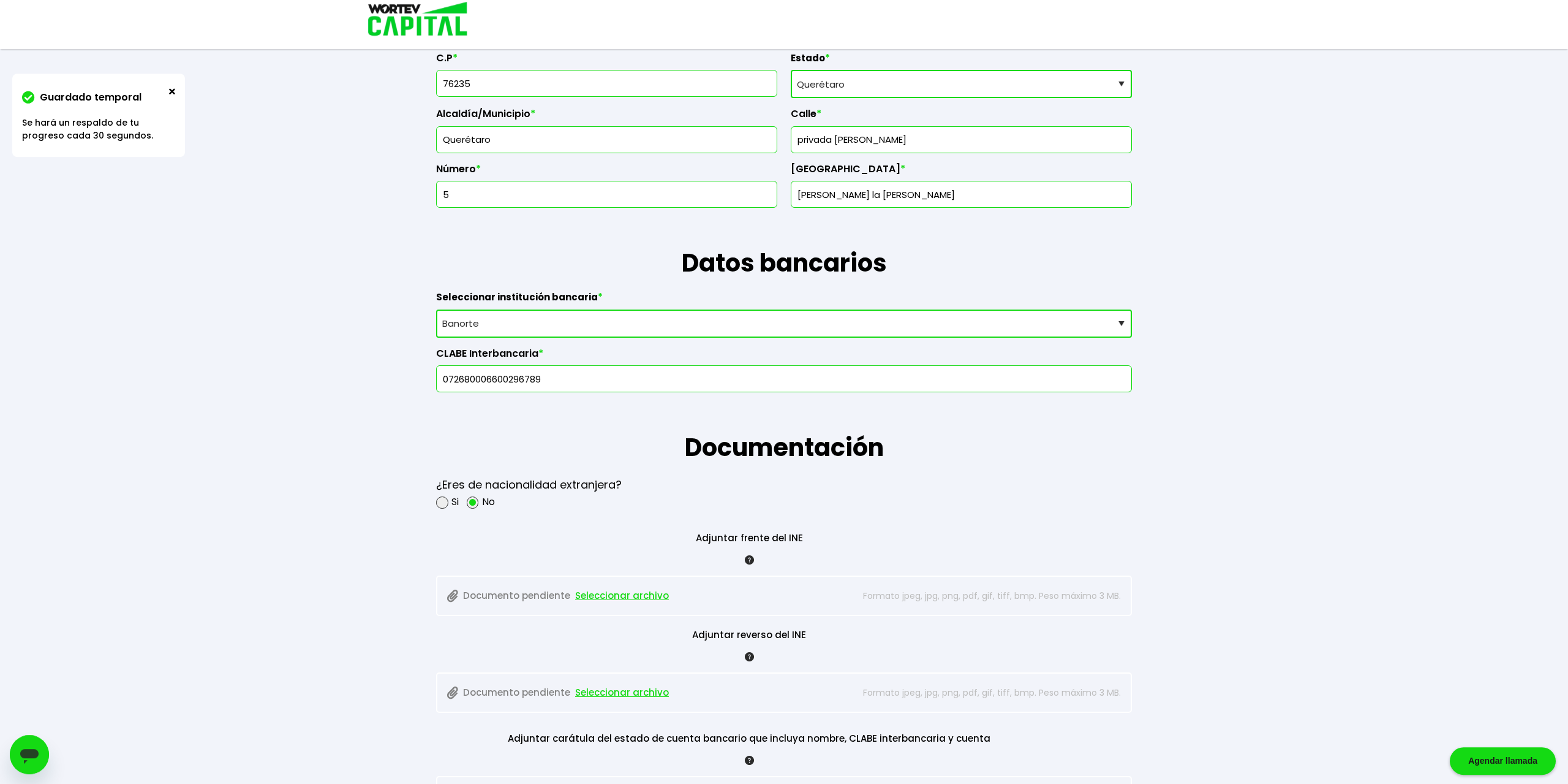
scroll to position [701, 0]
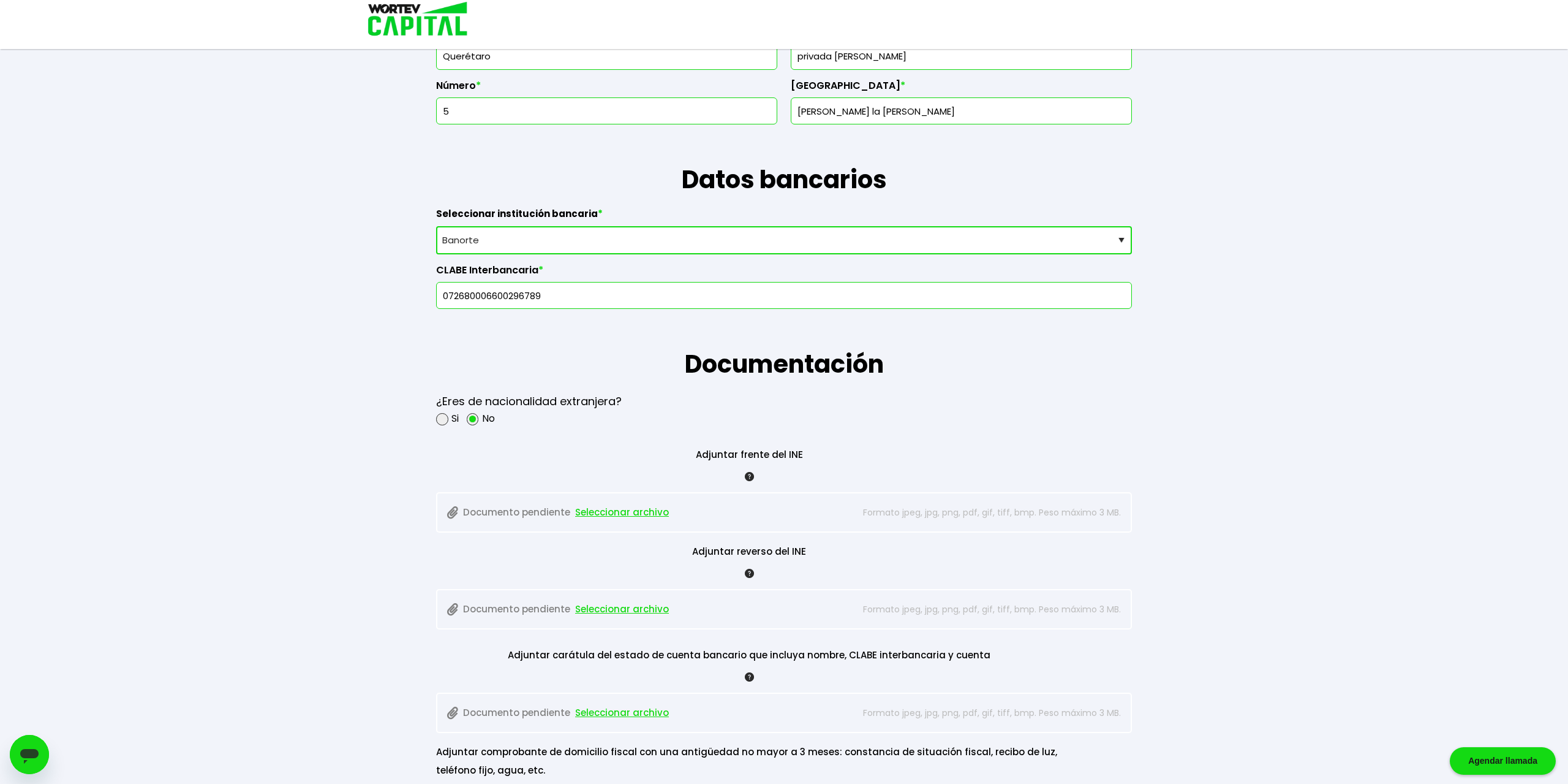
type input "072680006600296789"
click at [603, 509] on span "Seleccionar archivo" at bounding box center [621, 512] width 93 height 19
click at [640, 605] on span "Seleccionar archivo" at bounding box center [621, 609] width 93 height 19
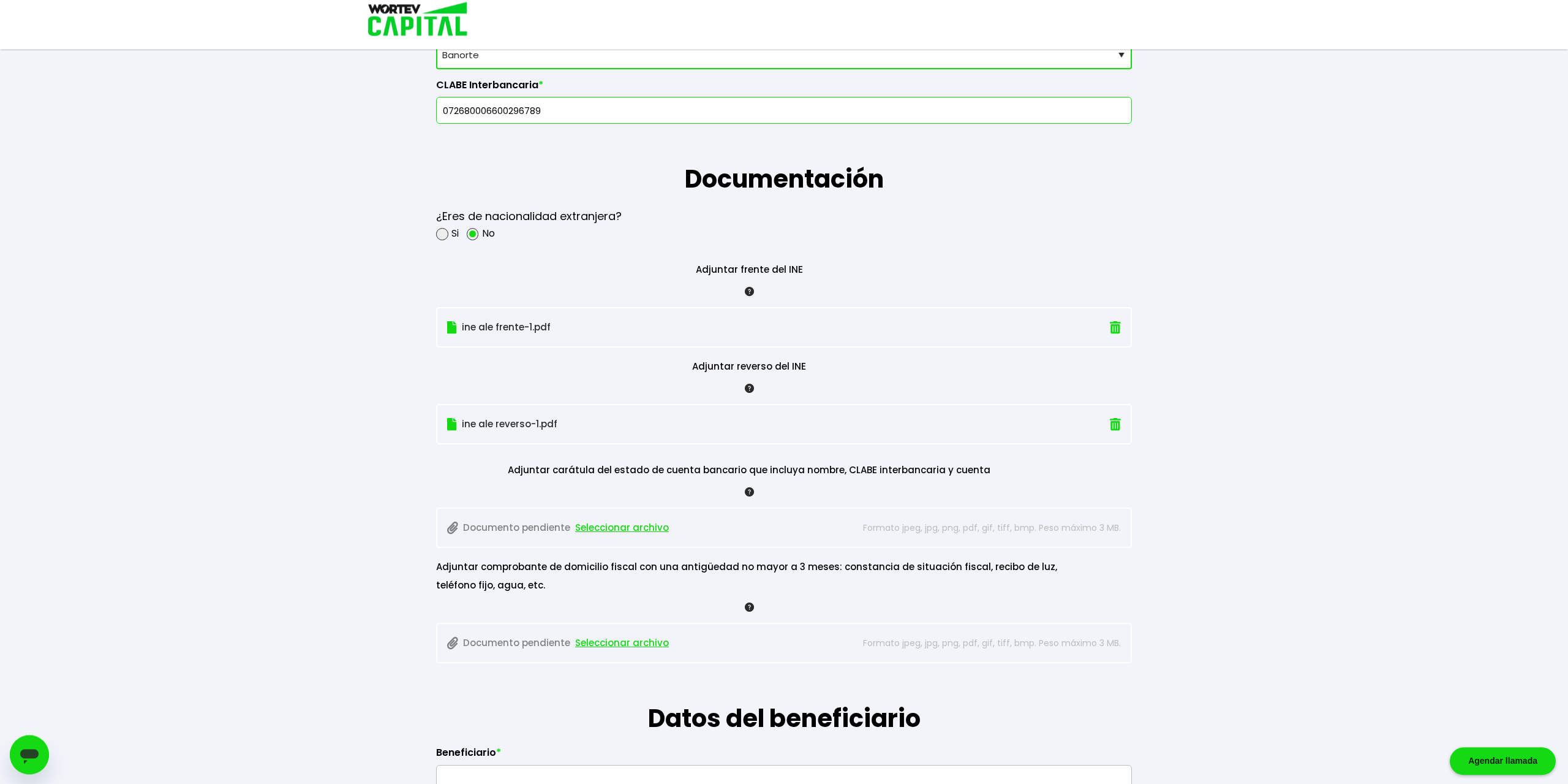
scroll to position [893, 0]
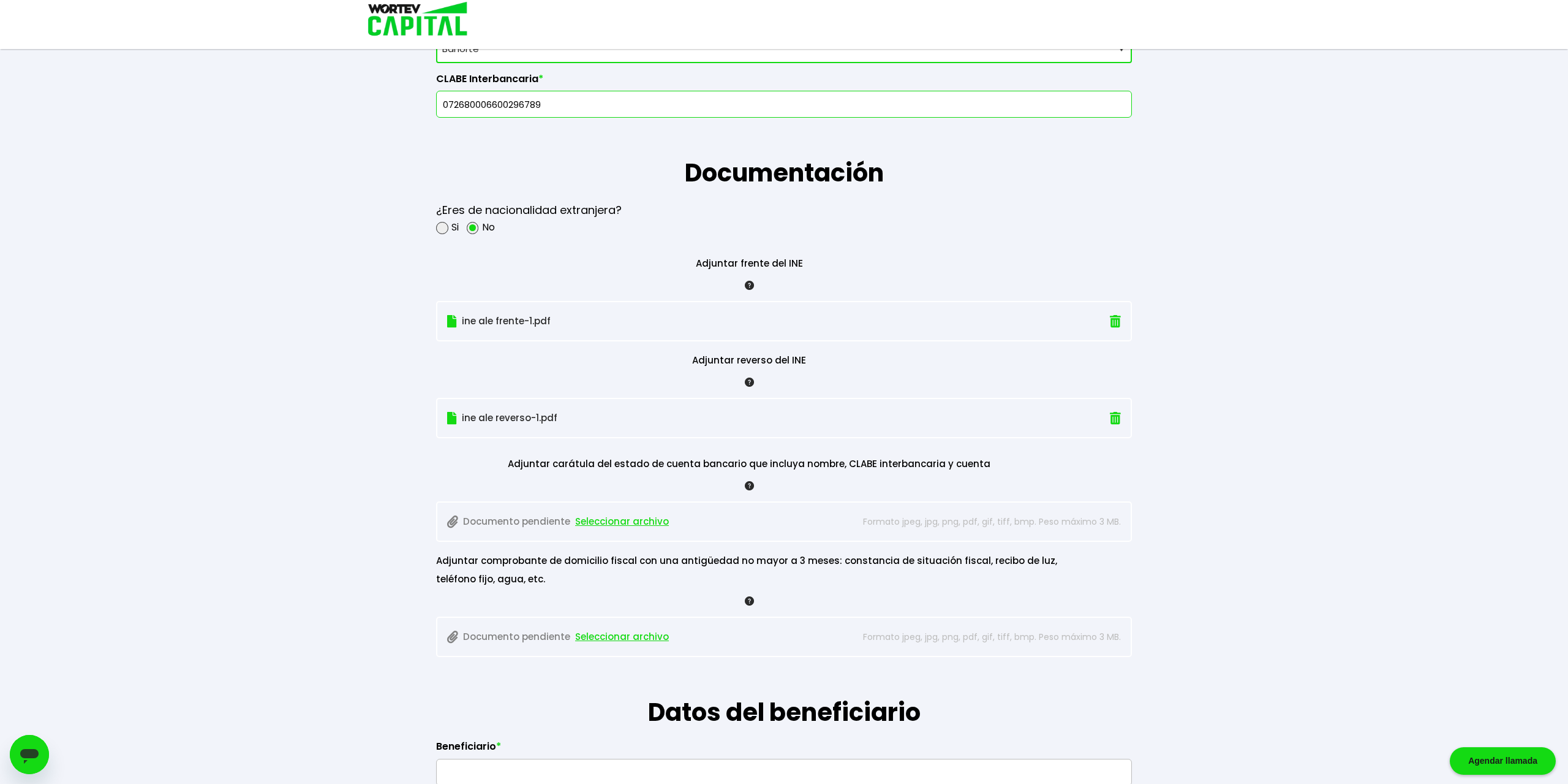
click at [596, 518] on span "Seleccionar archivo" at bounding box center [621, 522] width 93 height 19
click at [620, 517] on span "Seleccionar archivo" at bounding box center [621, 522] width 93 height 19
click at [624, 635] on span "Seleccionar archivo" at bounding box center [621, 637] width 93 height 19
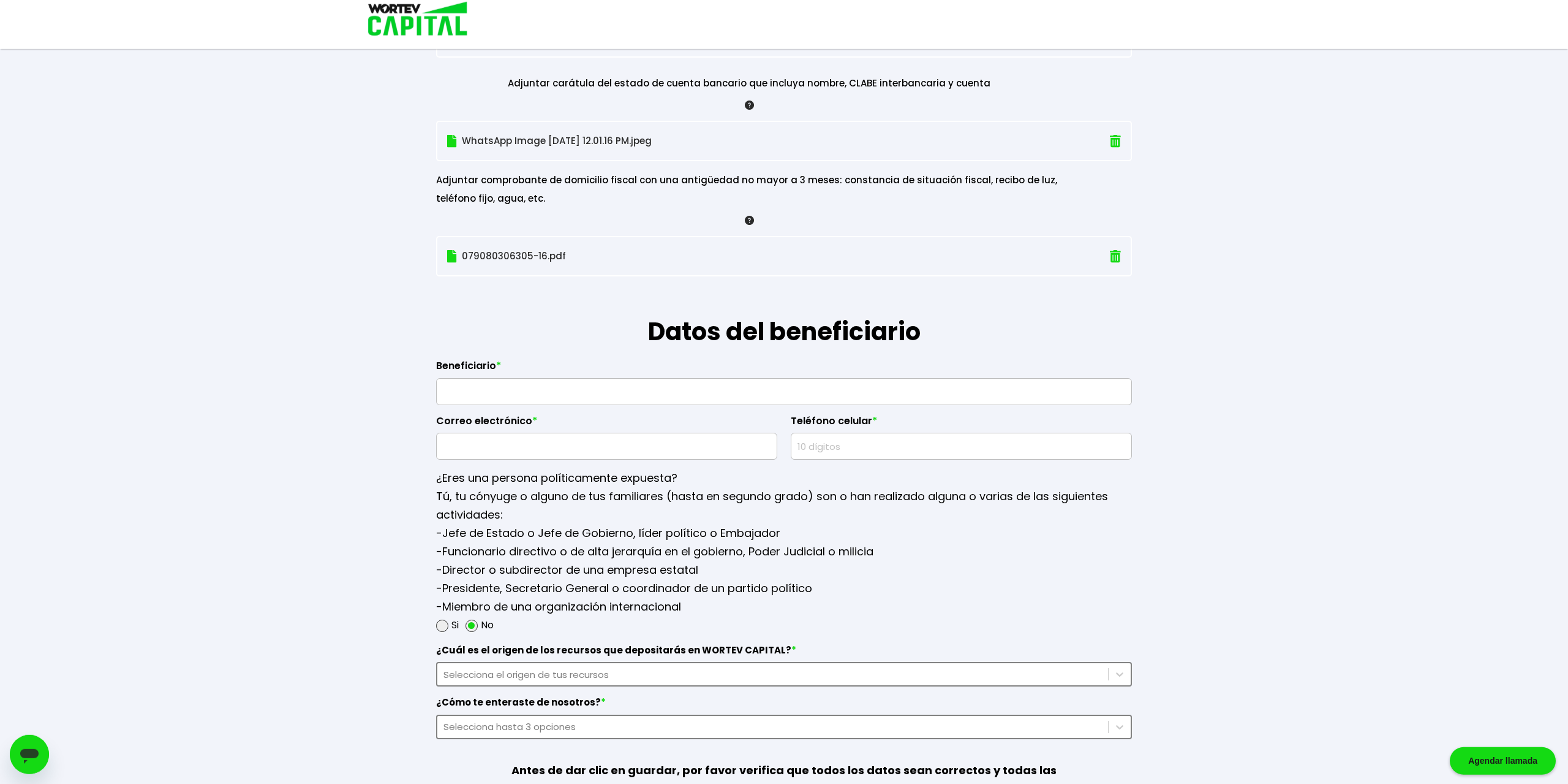
scroll to position [1275, 0]
click at [508, 382] on input "text" at bounding box center [784, 390] width 685 height 26
type input "d"
type input "David Santoyo Lopez"
click at [475, 442] on input "text" at bounding box center [607, 444] width 330 height 26
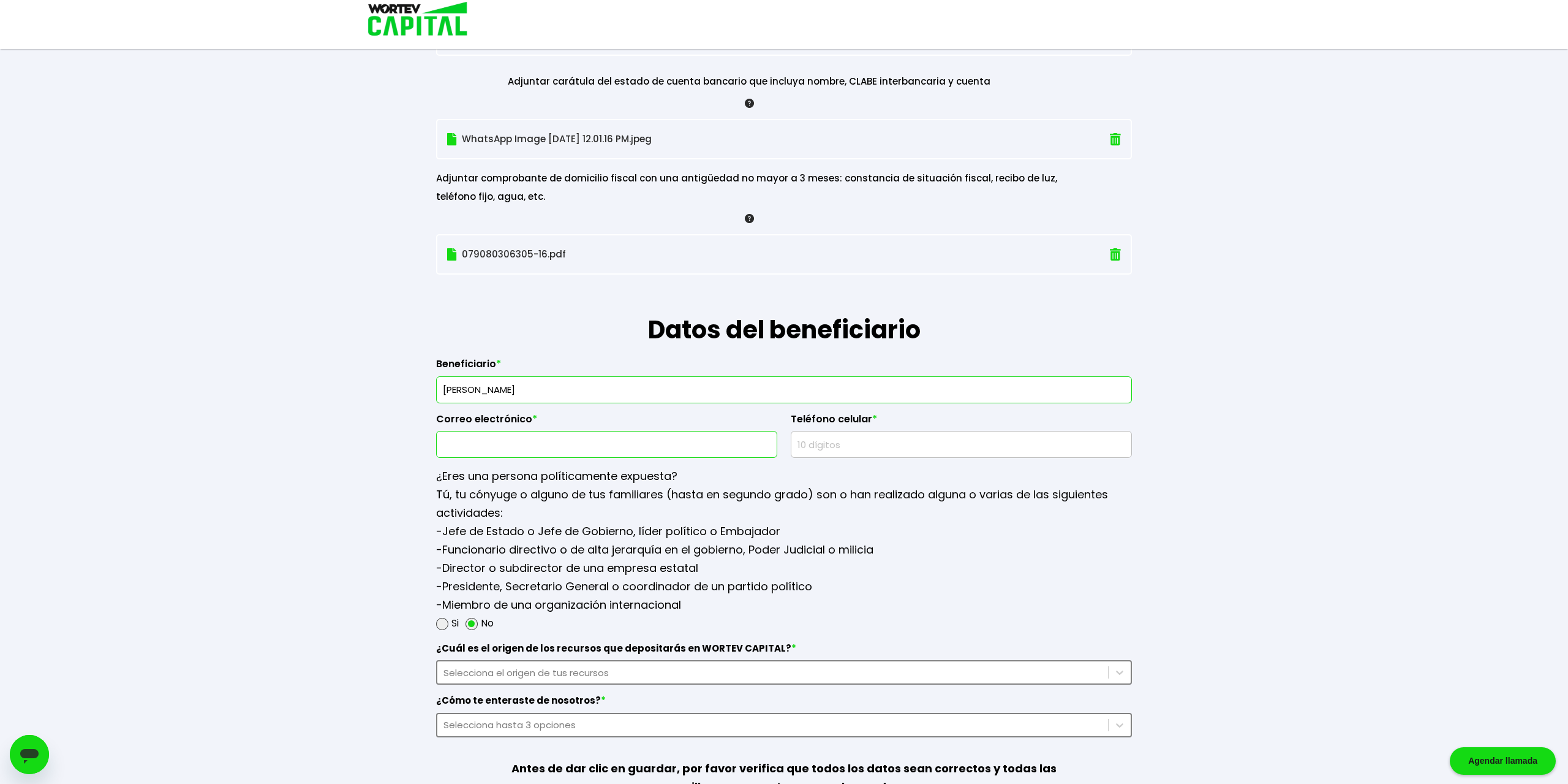
click at [835, 441] on input "text" at bounding box center [961, 444] width 330 height 26
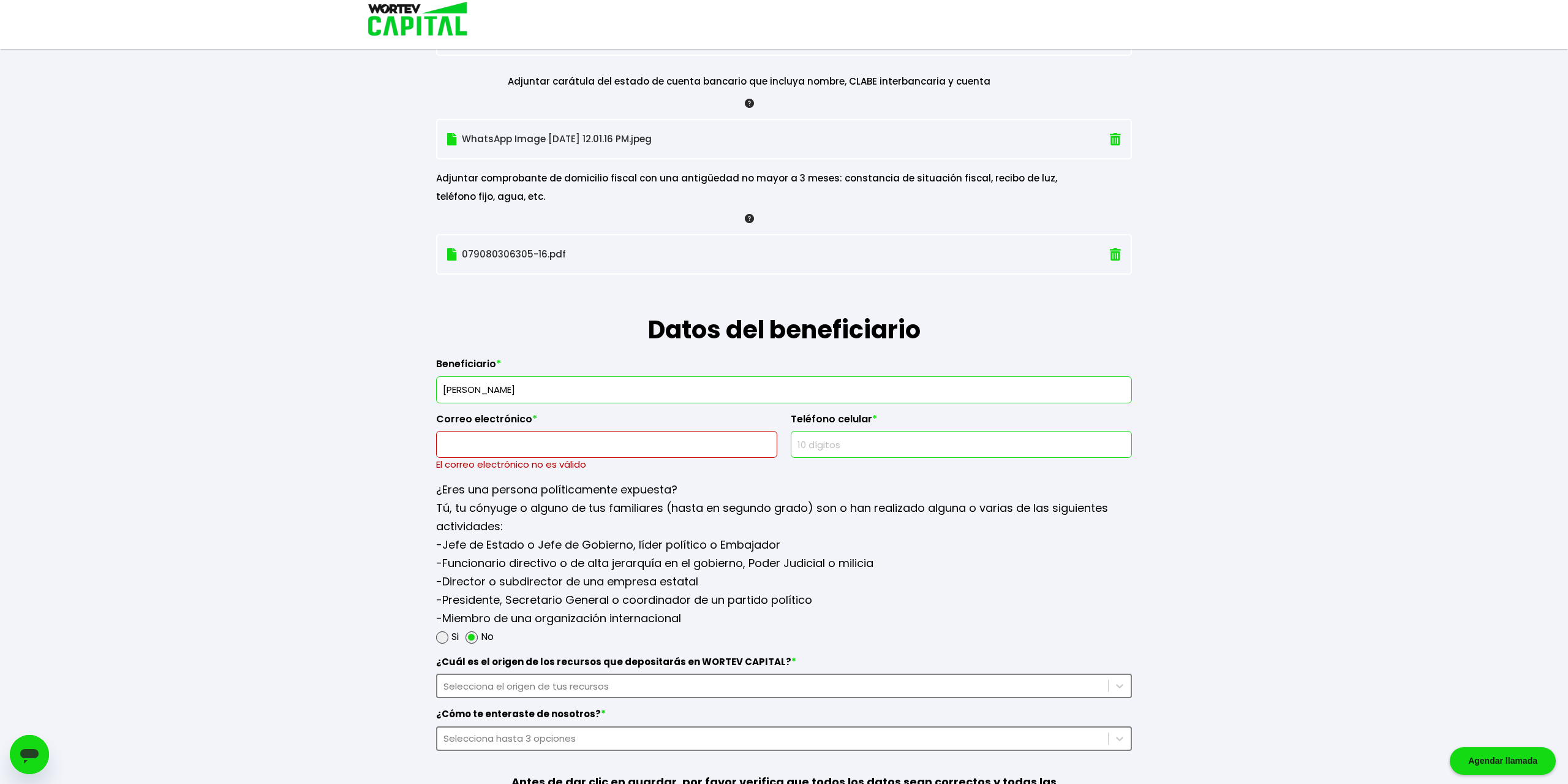
click at [835, 441] on input "text" at bounding box center [961, 444] width 330 height 26
click at [836, 438] on input "text" at bounding box center [961, 444] width 330 height 26
type input "52442330"
click at [497, 440] on input "text" at bounding box center [607, 444] width 330 height 26
type input "santoyolopezdavid@gmail.com"
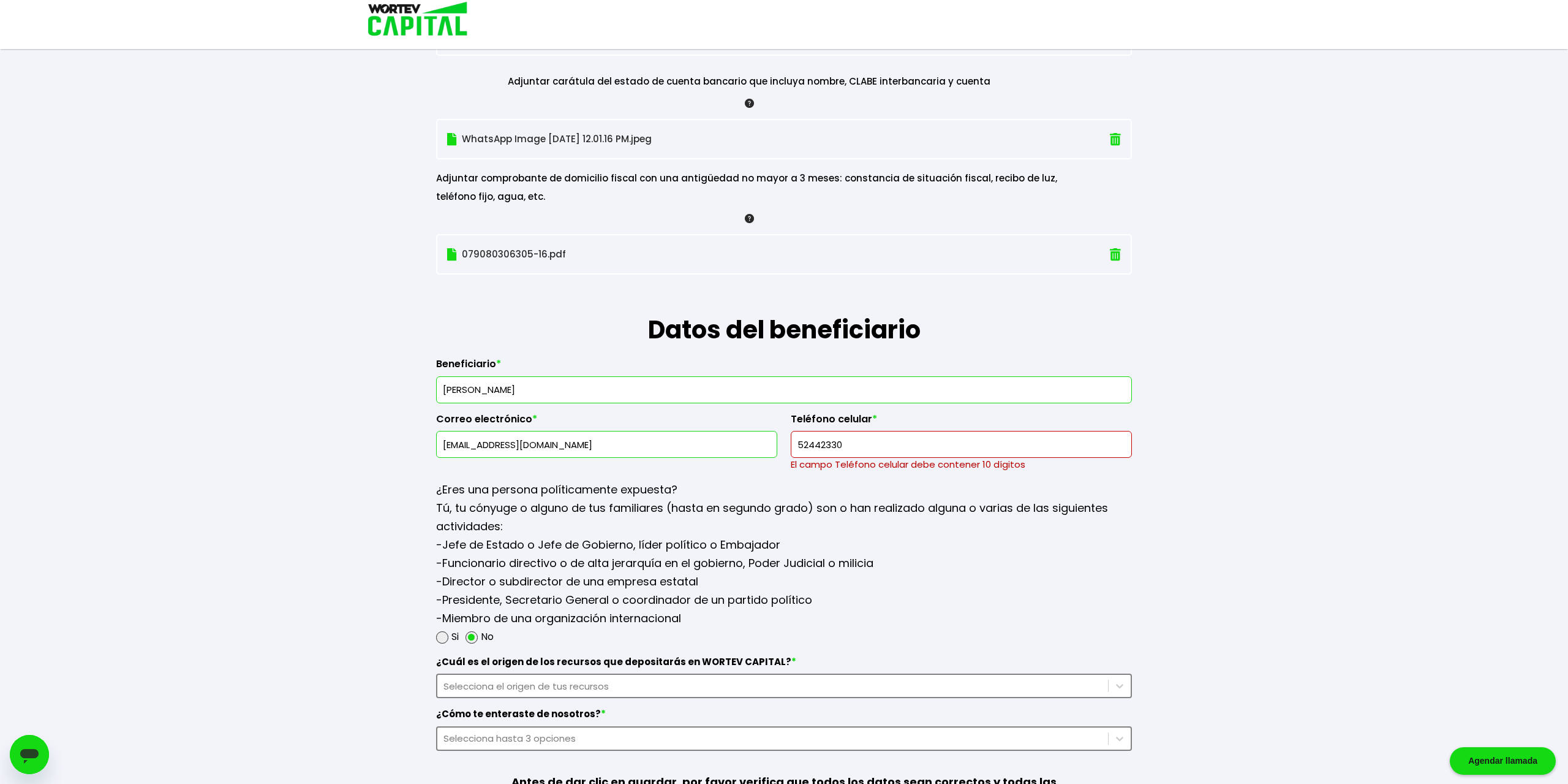
click at [810, 436] on input "52442330" at bounding box center [961, 444] width 330 height 26
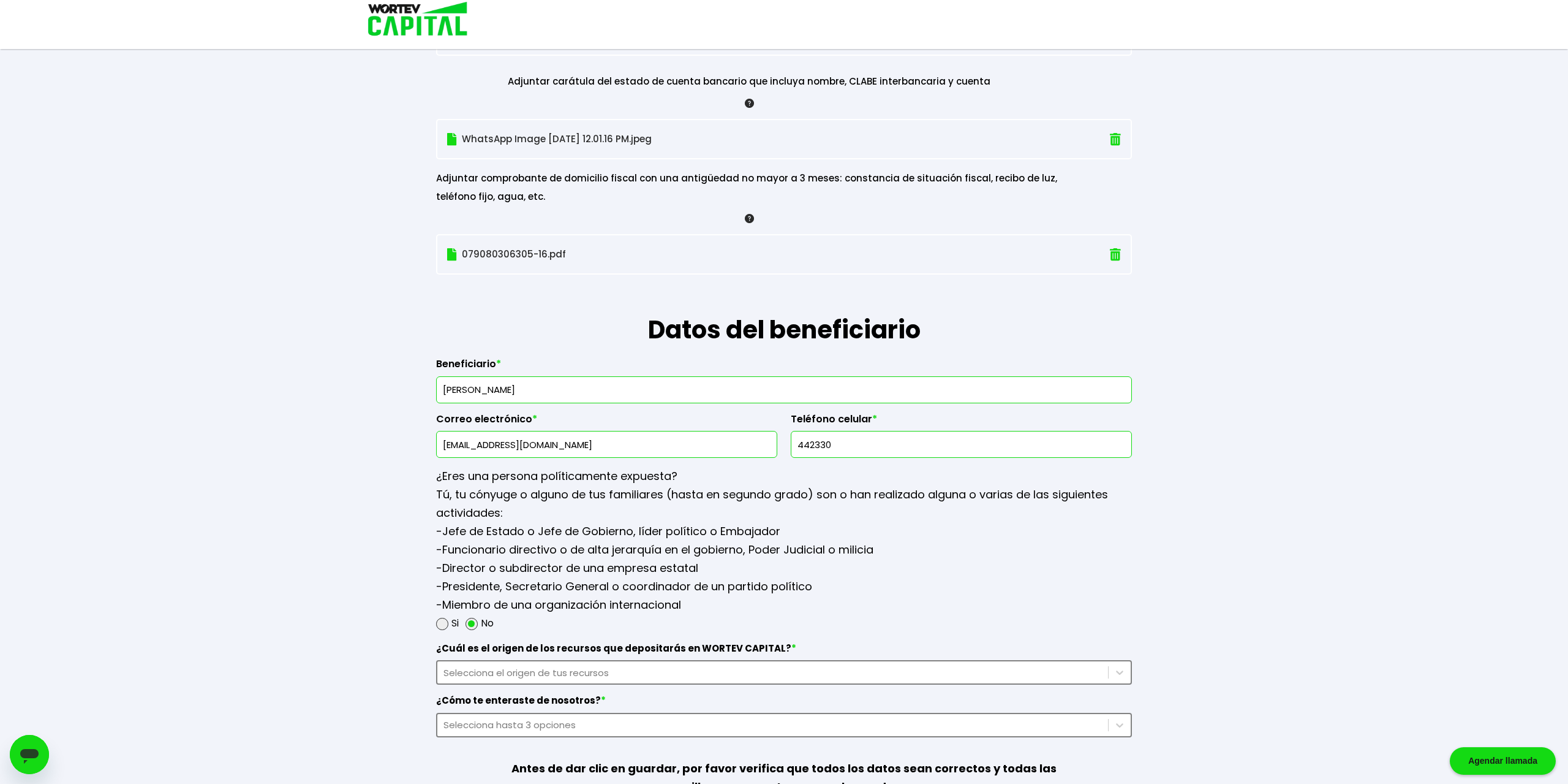
click at [815, 439] on input "442330" at bounding box center [961, 444] width 330 height 26
click at [841, 437] on input "442330" at bounding box center [961, 444] width 330 height 26
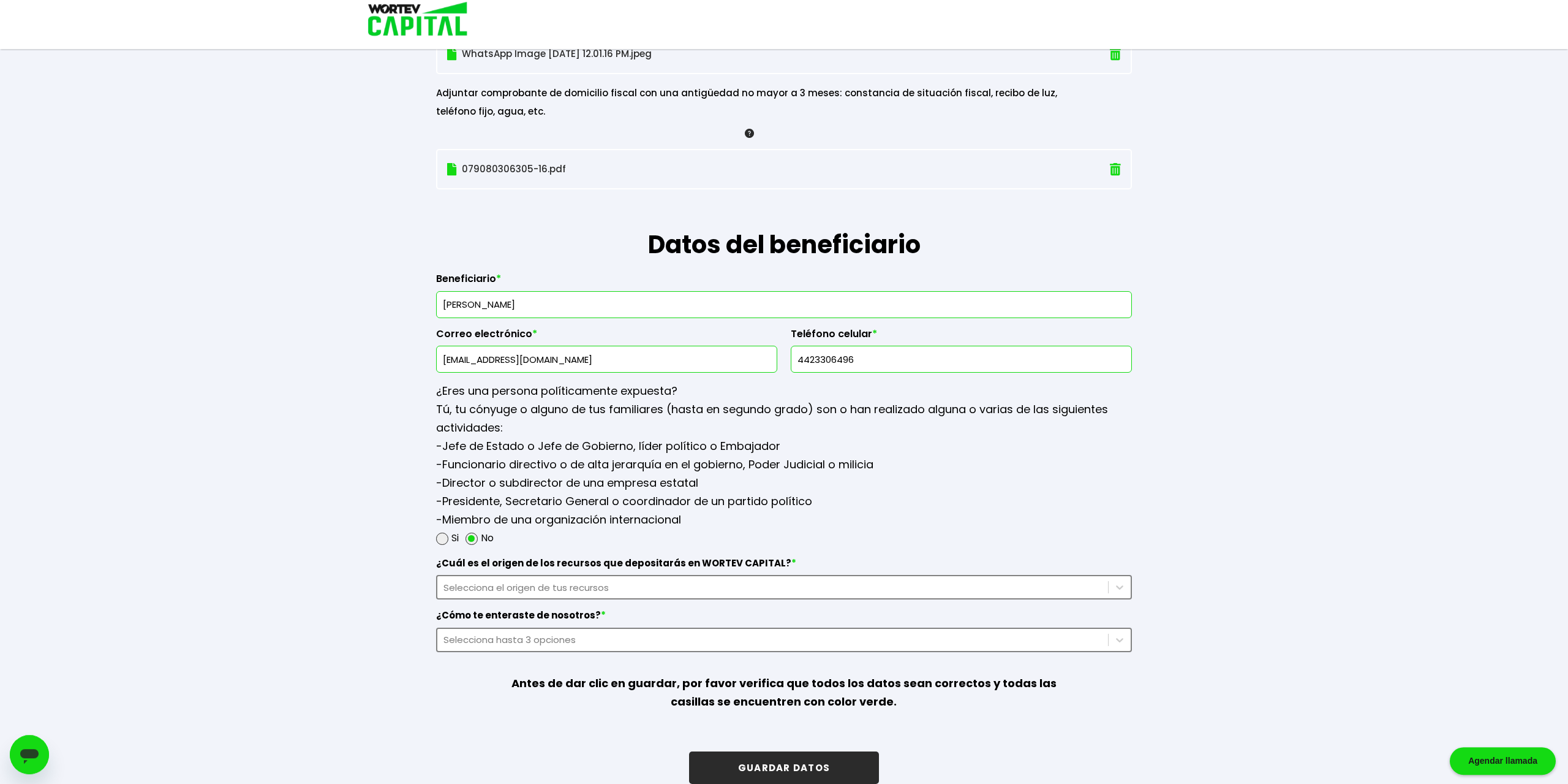
scroll to position [1375, 0]
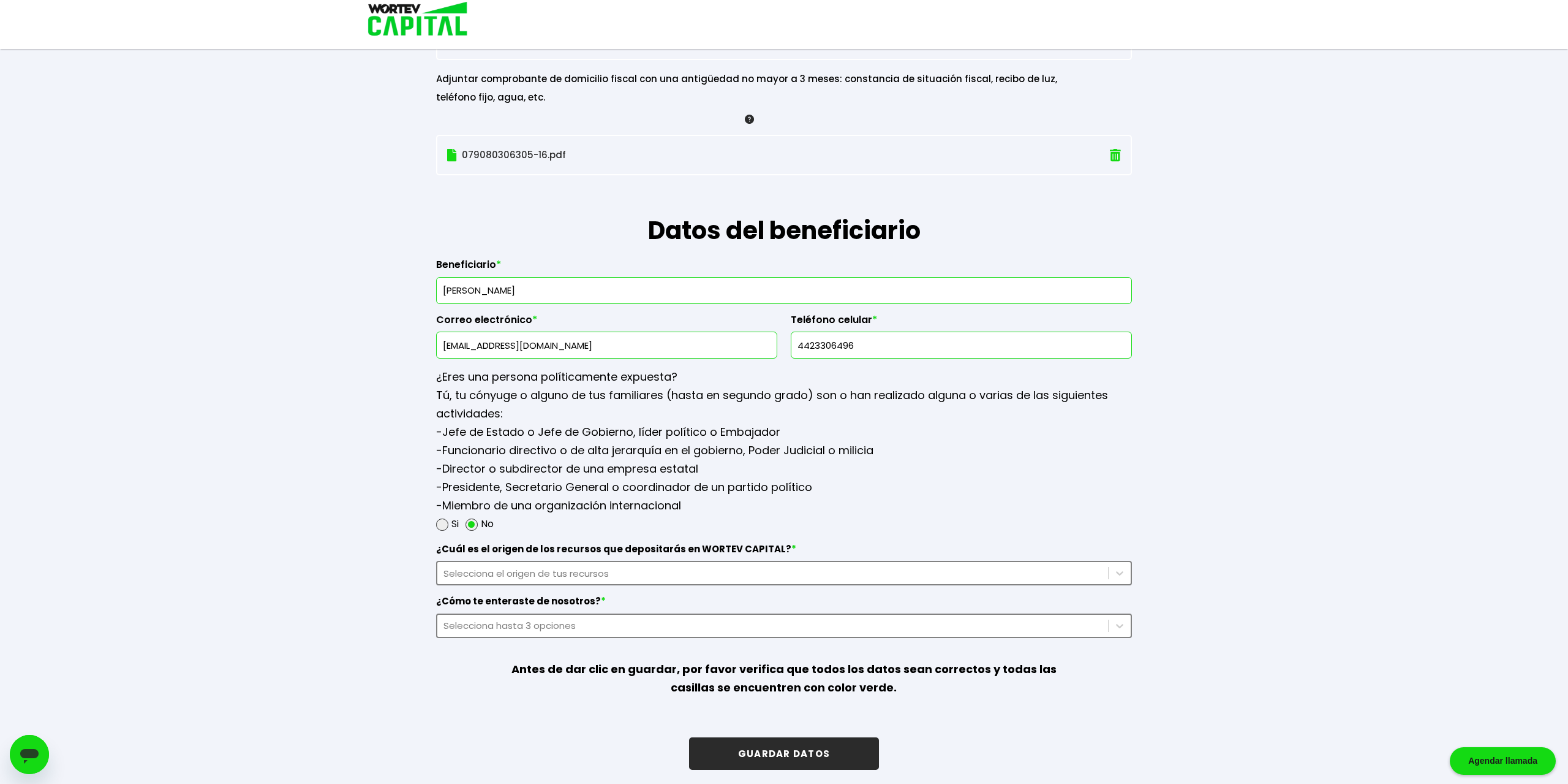
type input "4423306496"
click at [625, 567] on div "Selecciona el origen de tus recursos" at bounding box center [772, 573] width 659 height 14
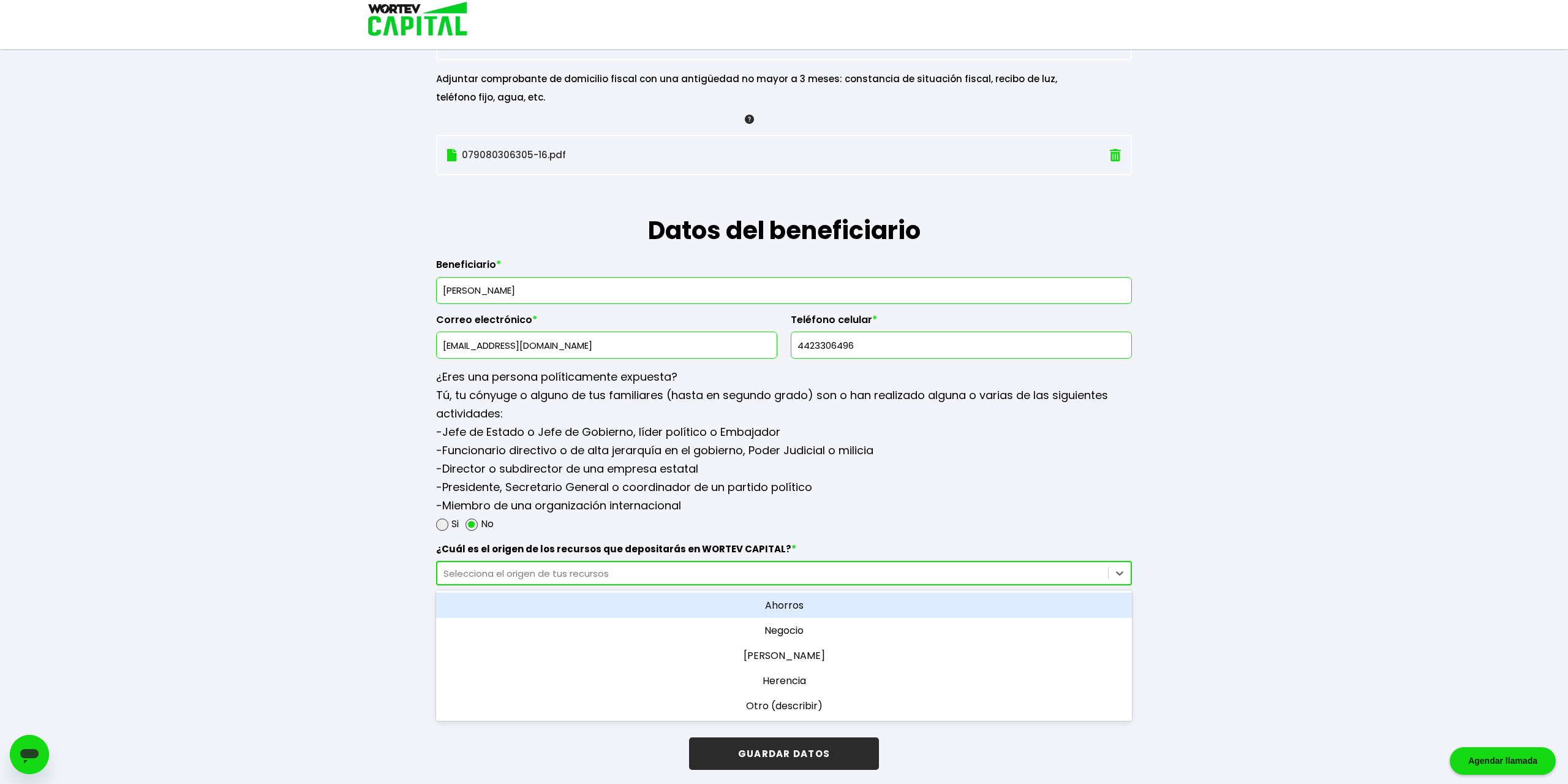
click at [788, 600] on div "Ahorros" at bounding box center [784, 605] width 696 height 25
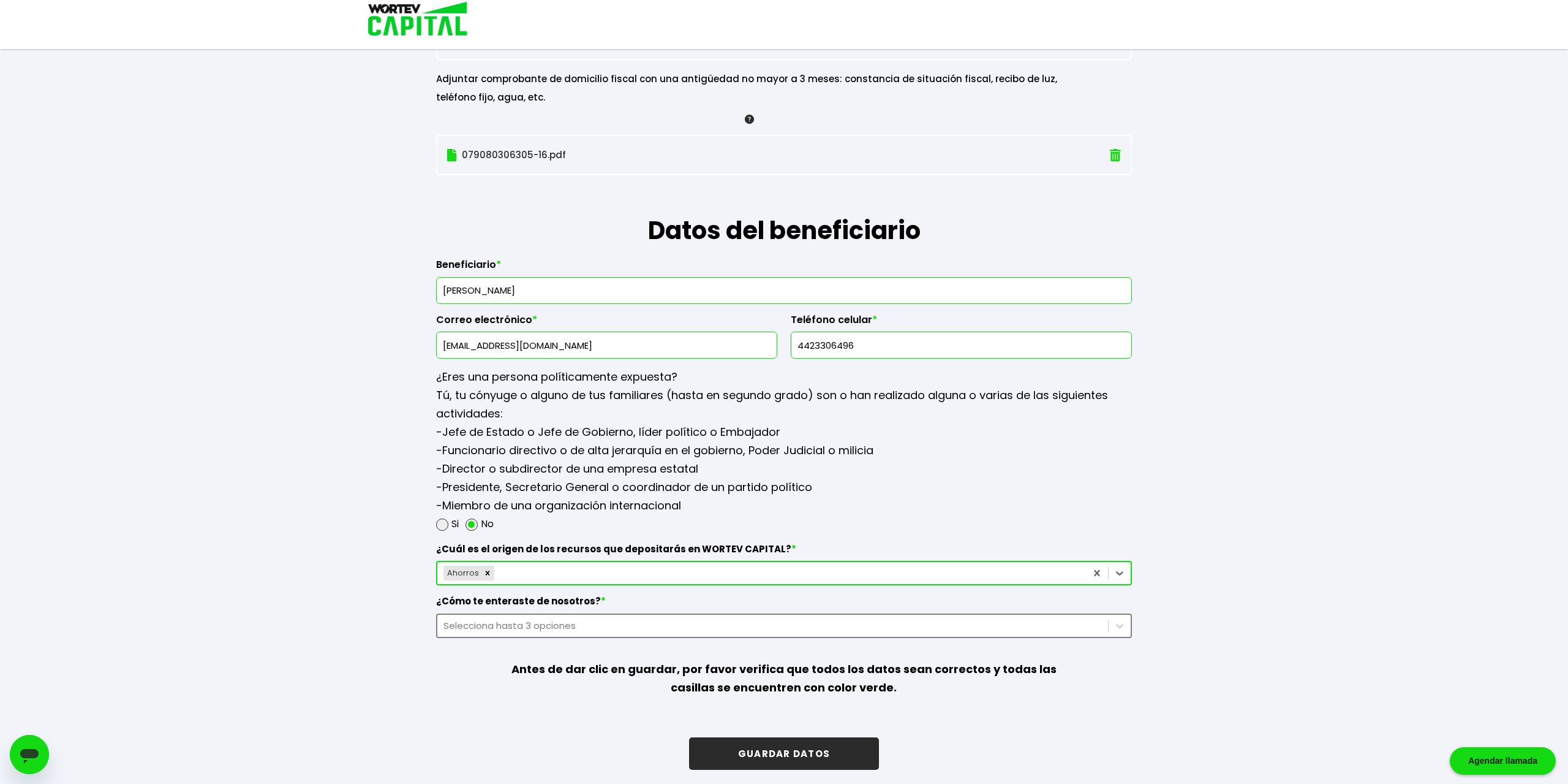
click at [623, 625] on div "Selecciona hasta 3 opciones" at bounding box center [772, 625] width 659 height 14
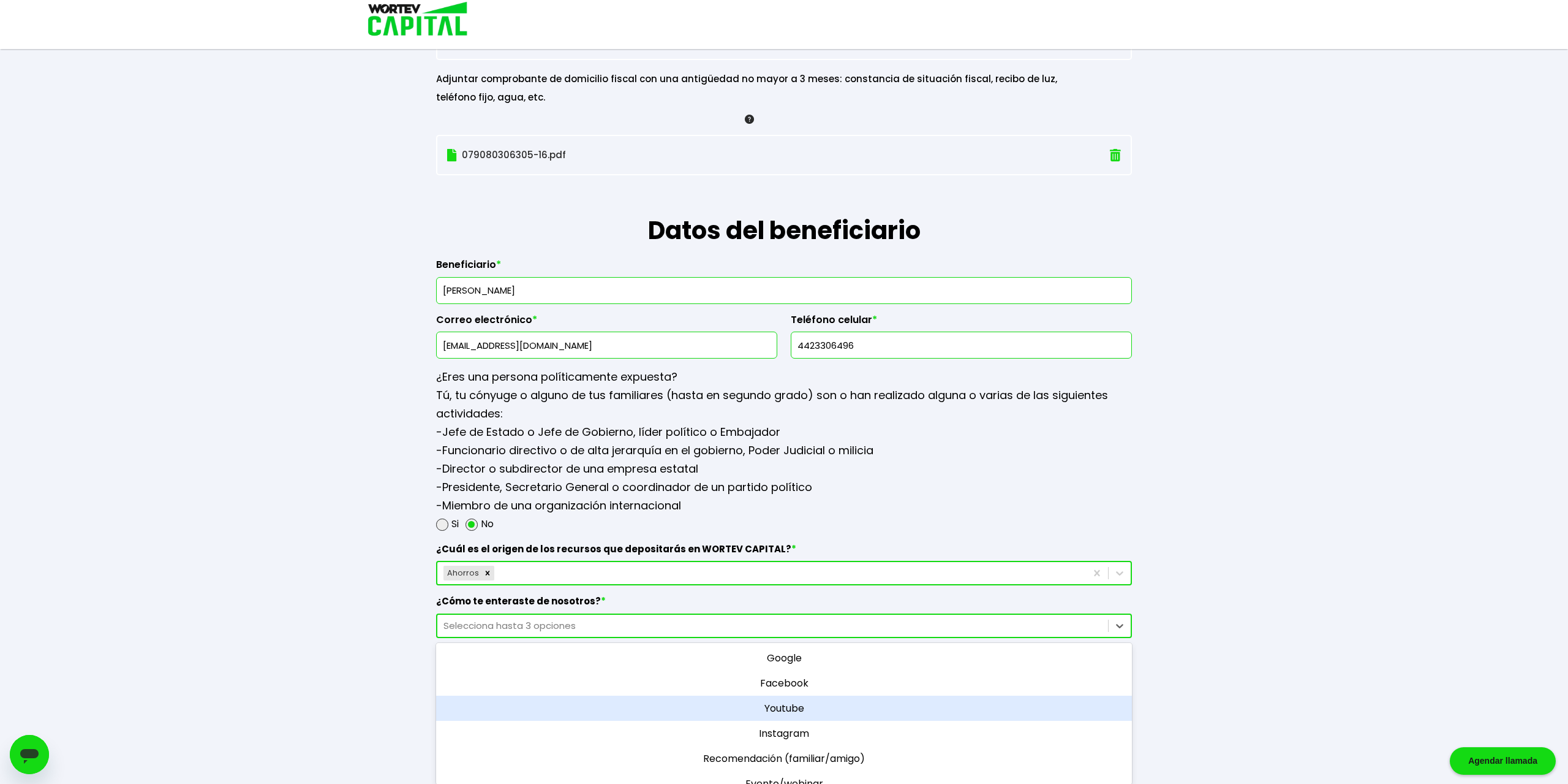
scroll to position [81, 0]
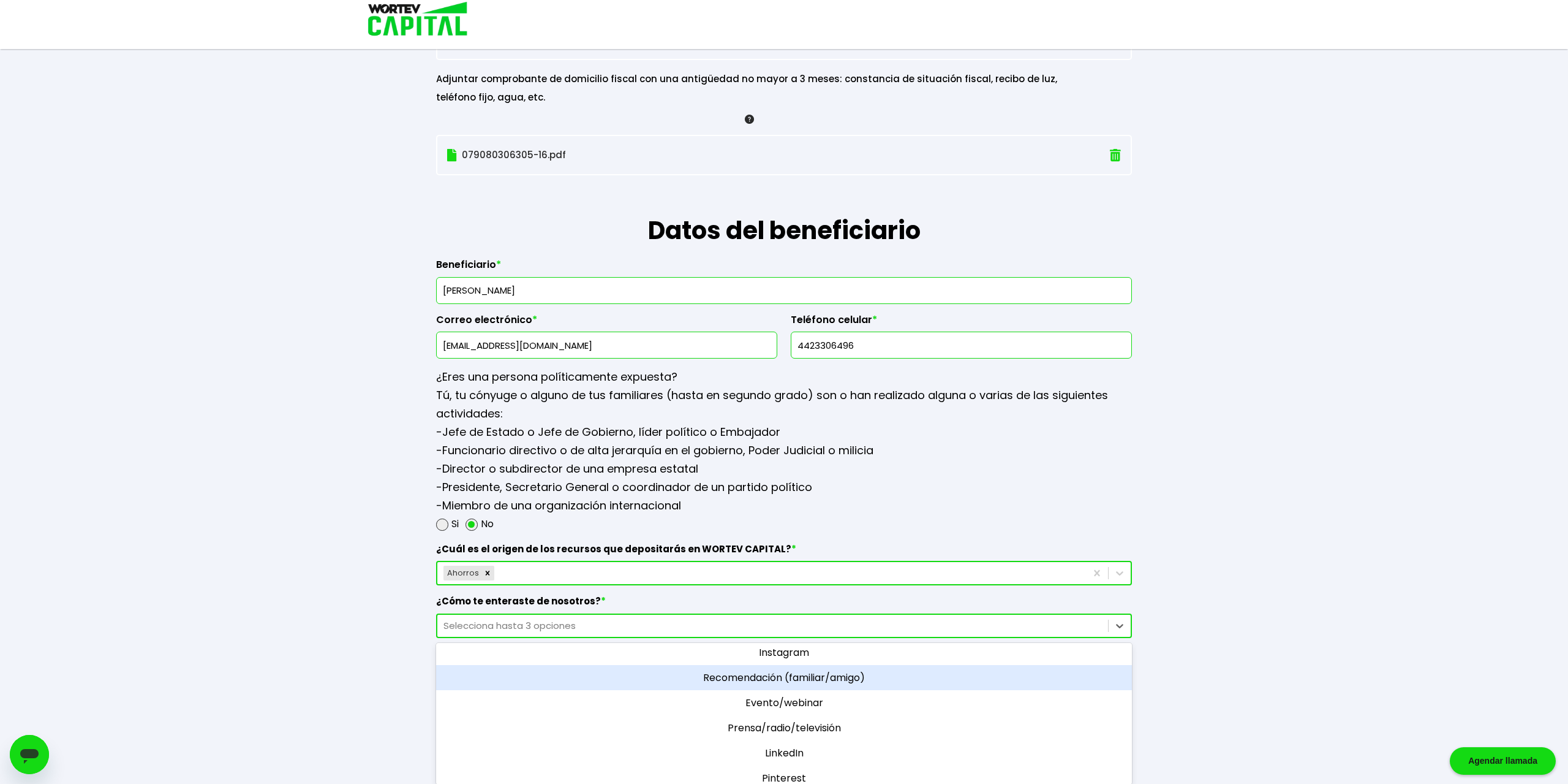
click at [824, 668] on div "Recomendación (familiar/amigo)" at bounding box center [784, 678] width 696 height 25
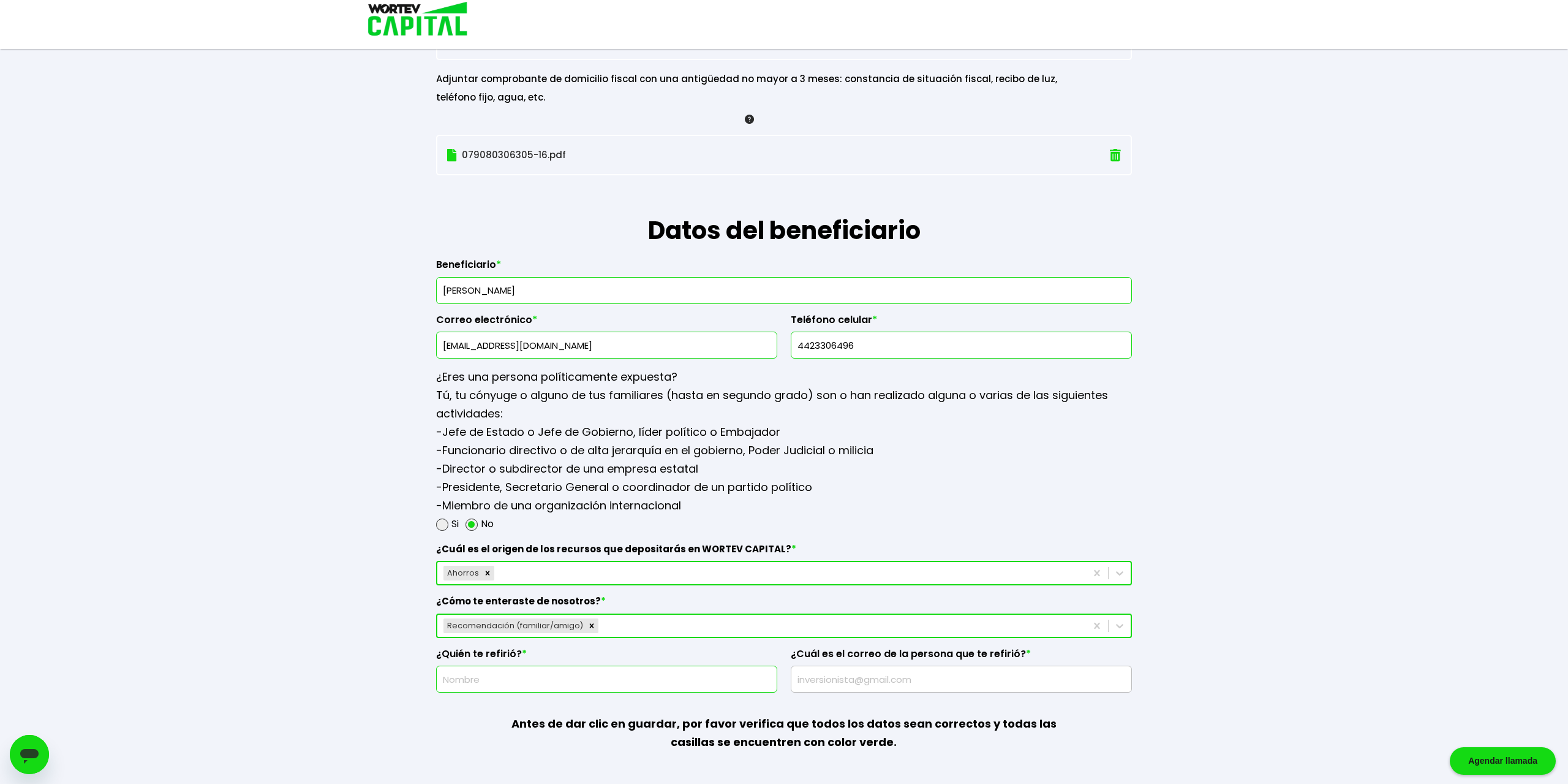
click at [495, 678] on input "text" at bounding box center [607, 679] width 330 height 26
type input "d"
type input "David Santoyo Lopez"
click at [810, 681] on input "text" at bounding box center [961, 679] width 330 height 26
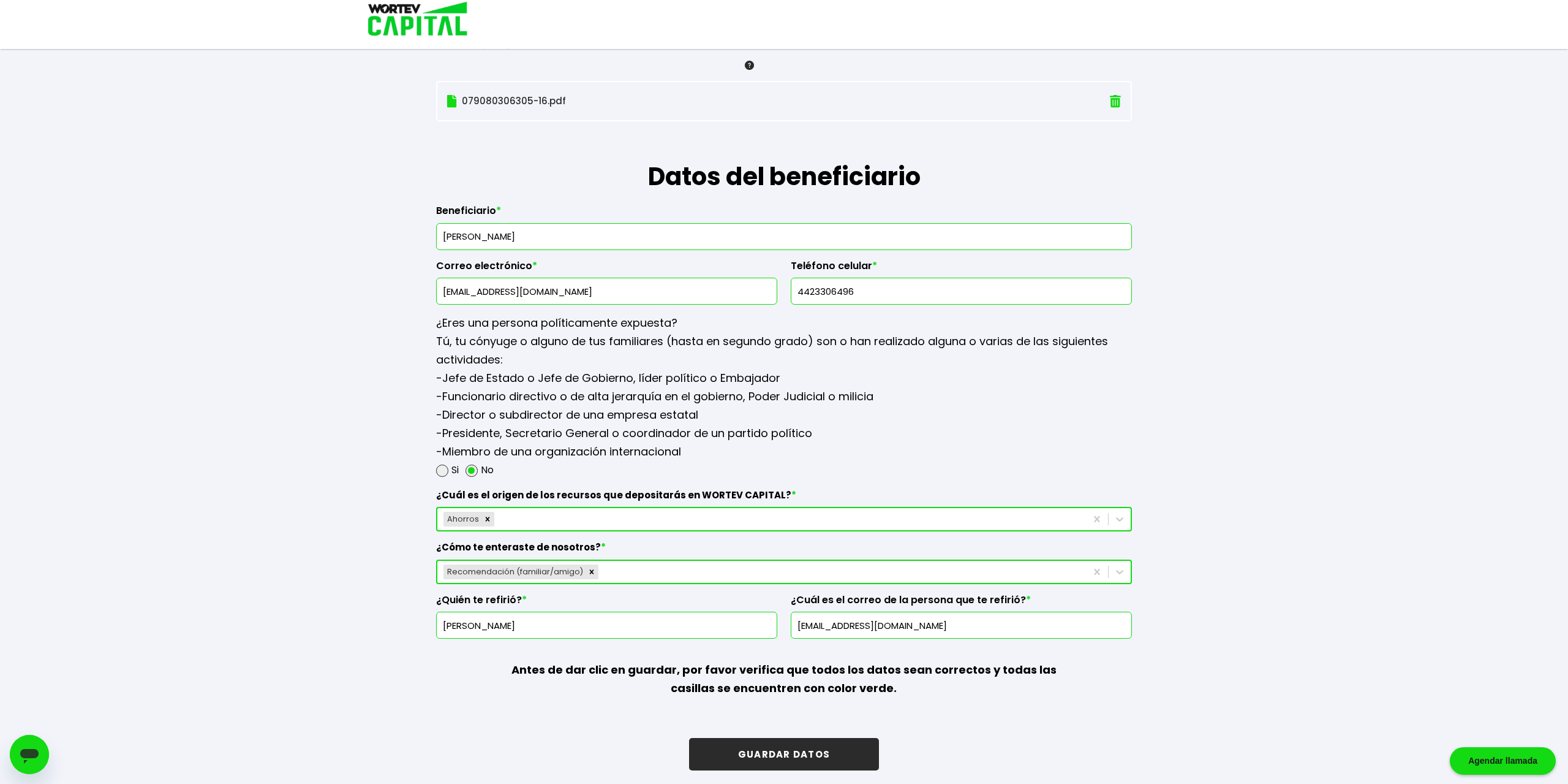
scroll to position [1429, 0]
type input "davidsantoyolopez@gmail.com"
click at [792, 745] on button "GUARDAR DATOS" at bounding box center [784, 753] width 190 height 32
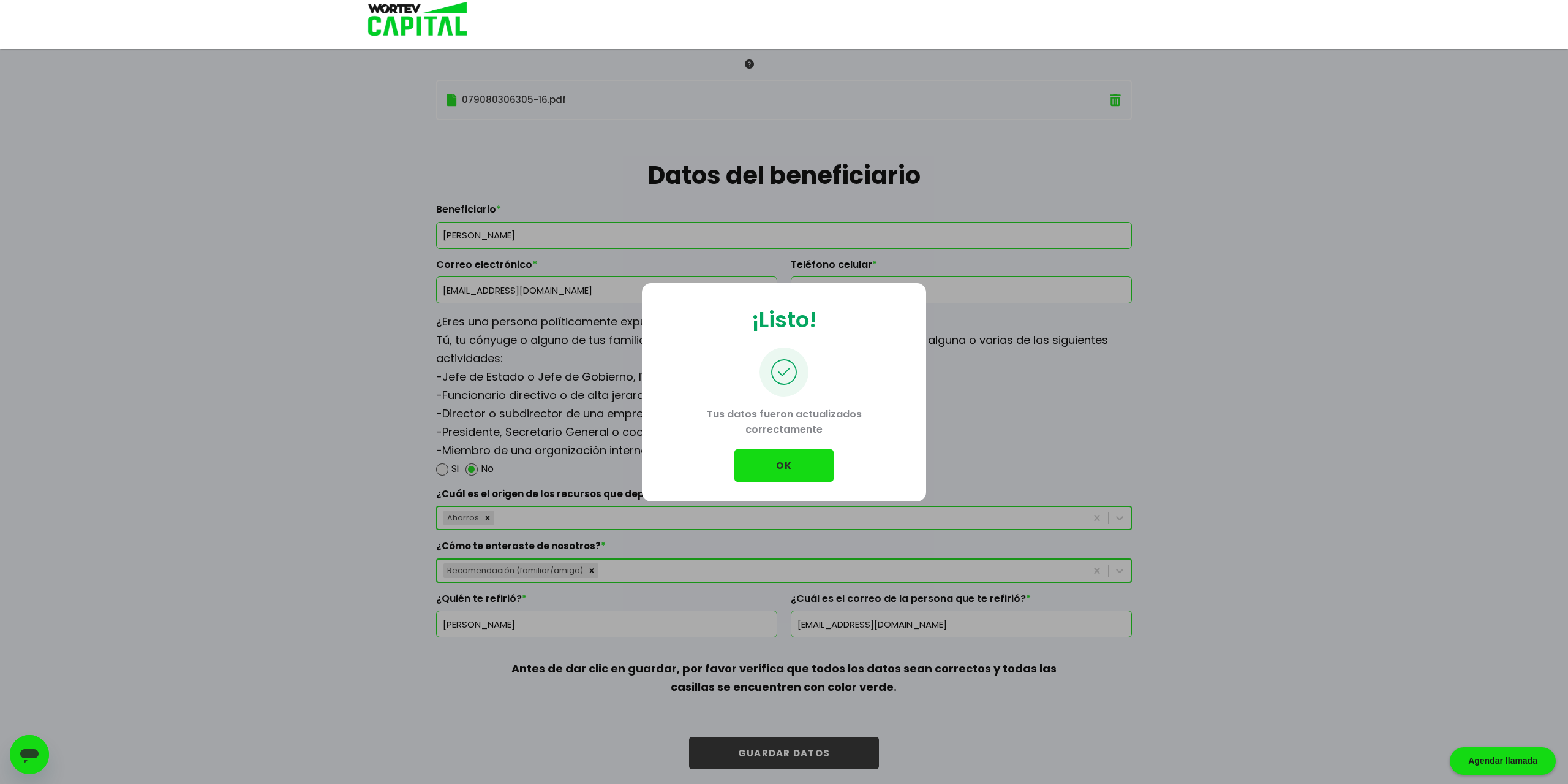
click at [784, 465] on button "OK" at bounding box center [784, 466] width 99 height 32
